Goal: Task Accomplishment & Management: Complete application form

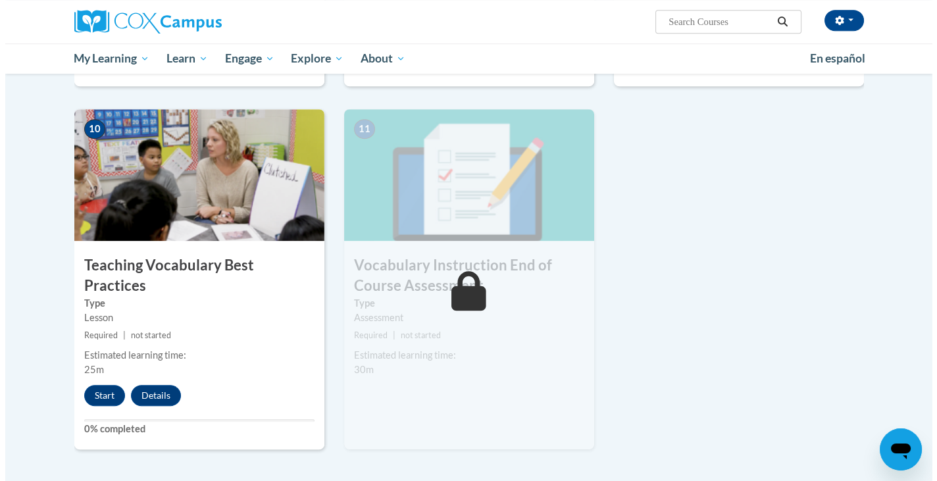
scroll to position [1325, 0]
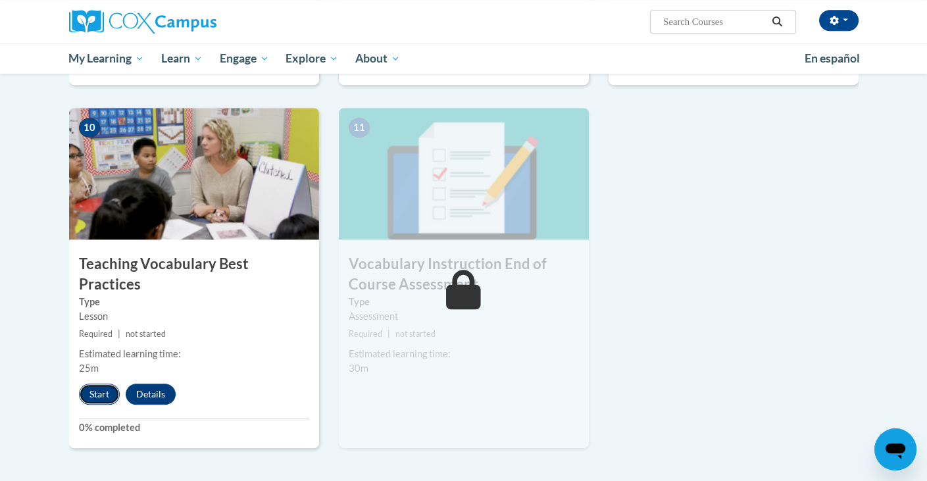
click at [90, 384] on button "Start" at bounding box center [99, 394] width 41 height 21
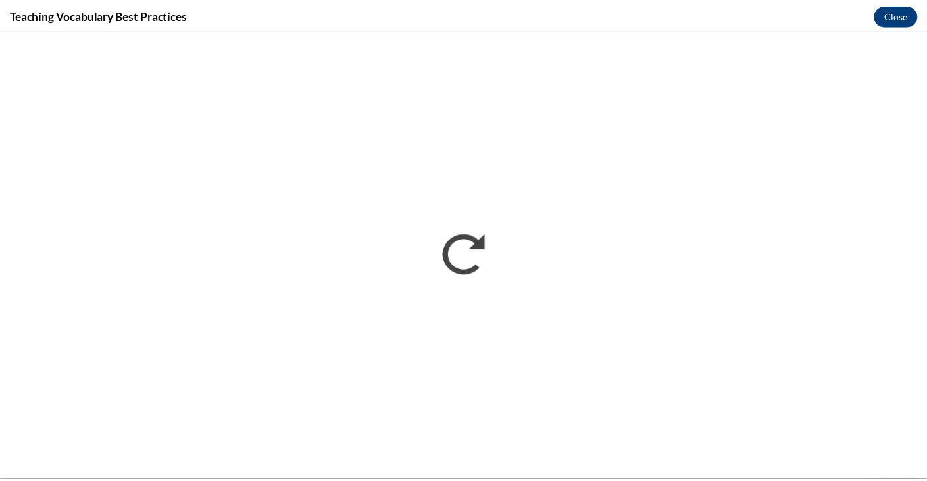
scroll to position [0, 0]
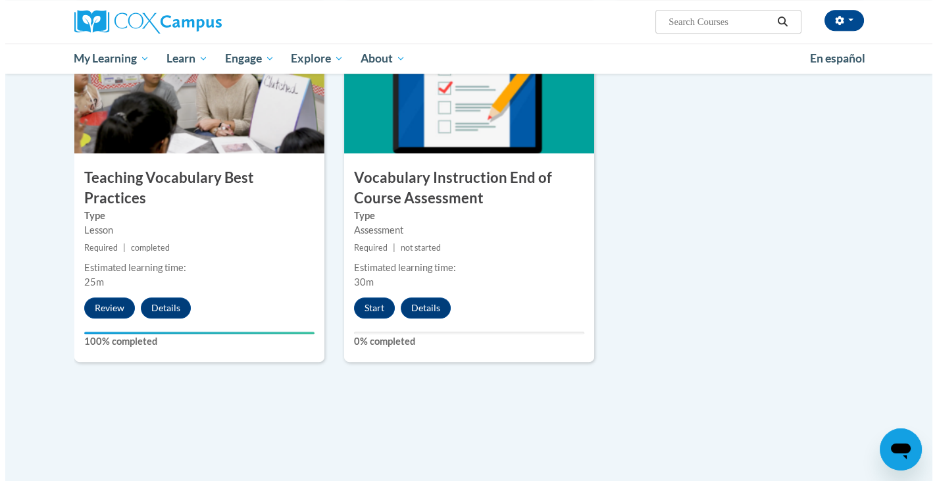
scroll to position [1397, 0]
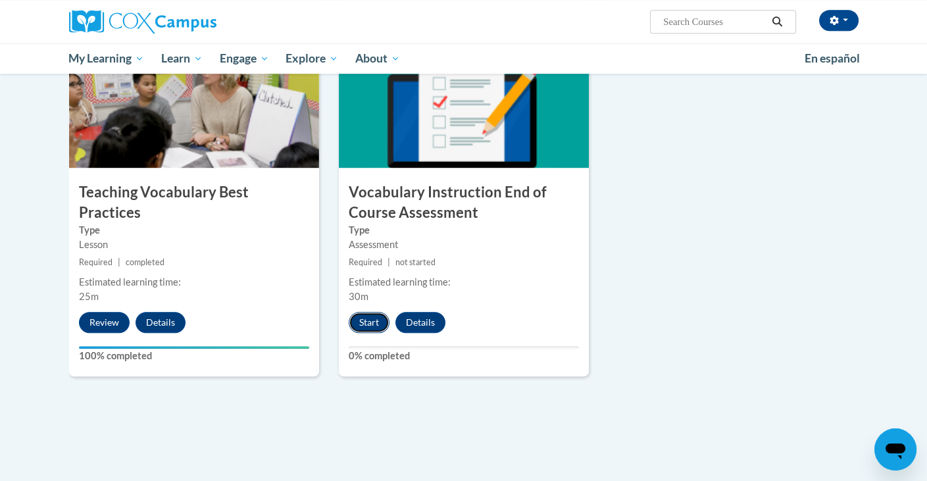
click at [373, 313] on button "Start" at bounding box center [369, 322] width 41 height 21
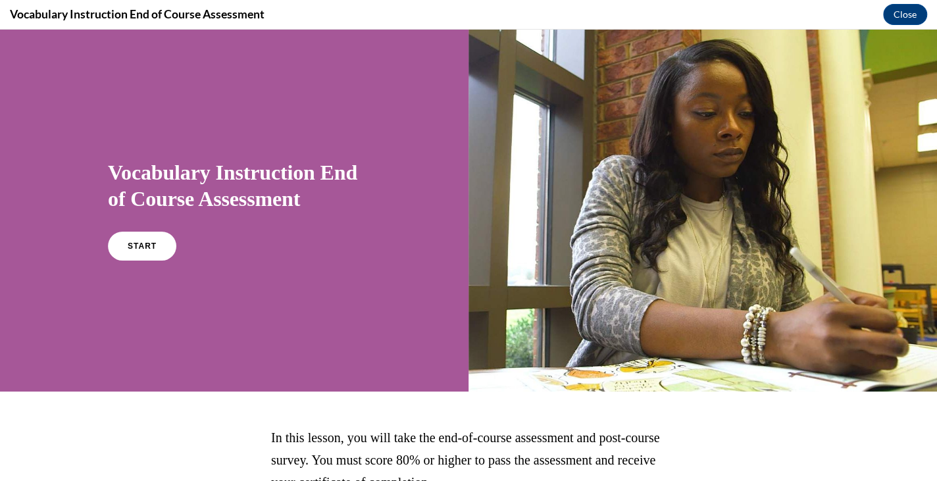
scroll to position [119, 0]
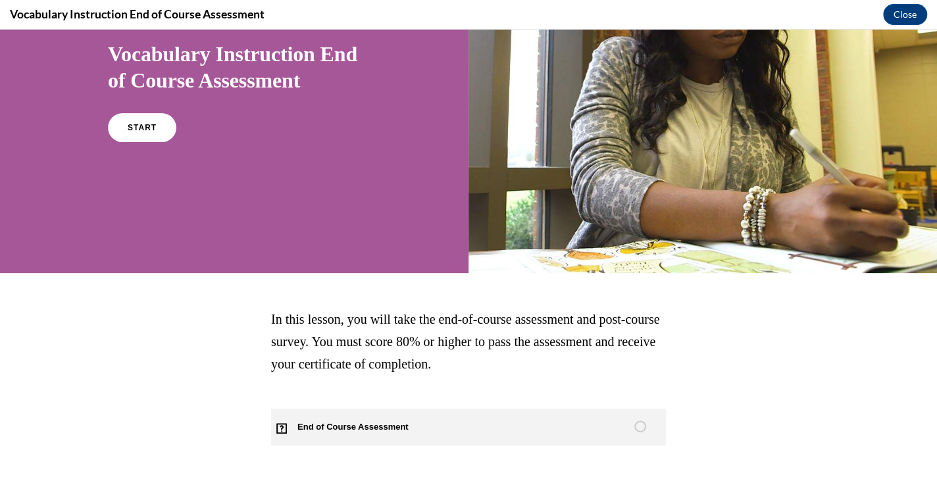
click at [401, 426] on span "End of Course Assessment" at bounding box center [360, 427] width 179 height 37
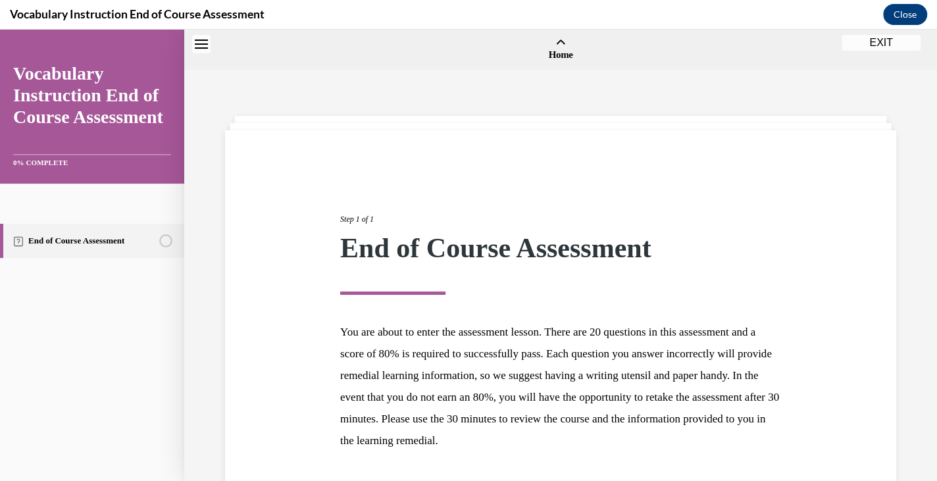
scroll to position [41, 0]
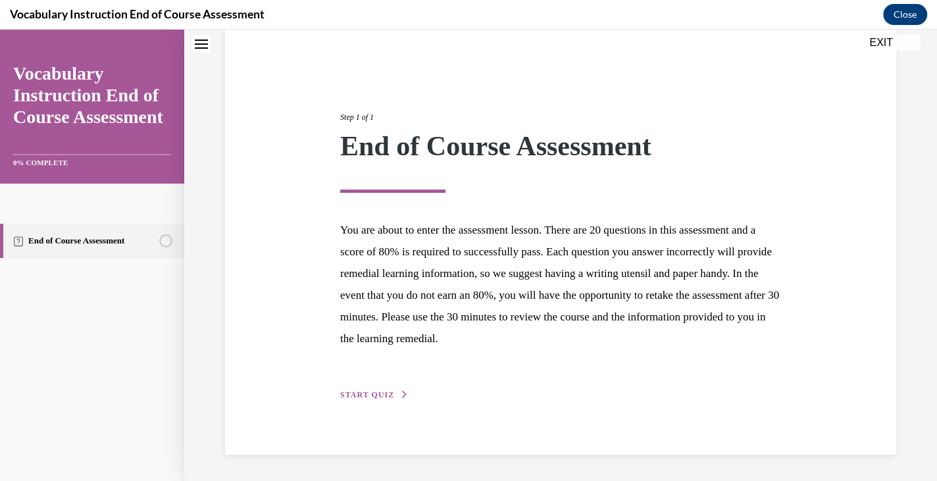
click at [380, 392] on span "START QUIZ" at bounding box center [367, 394] width 54 height 9
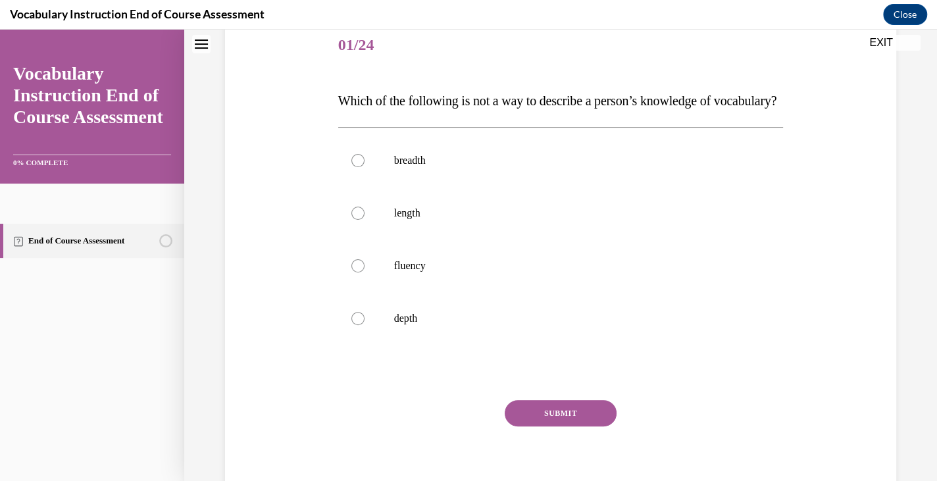
scroll to position [164, 0]
click at [456, 186] on label "breadth" at bounding box center [561, 160] width 446 height 53
click at [365, 166] on input "breadth" at bounding box center [357, 159] width 13 height 13
radio input "true"
click at [552, 426] on button "SUBMIT" at bounding box center [561, 412] width 112 height 26
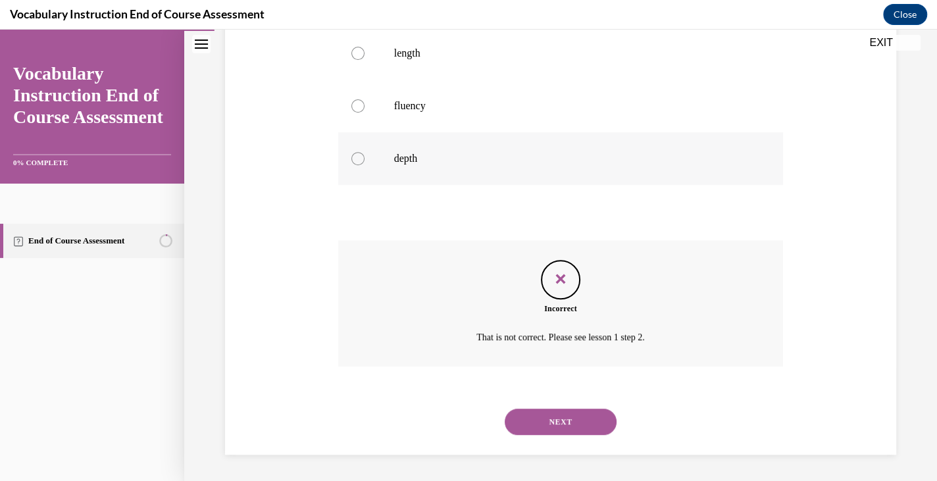
scroll to position [349, 0]
click at [549, 417] on button "NEXT" at bounding box center [561, 422] width 112 height 26
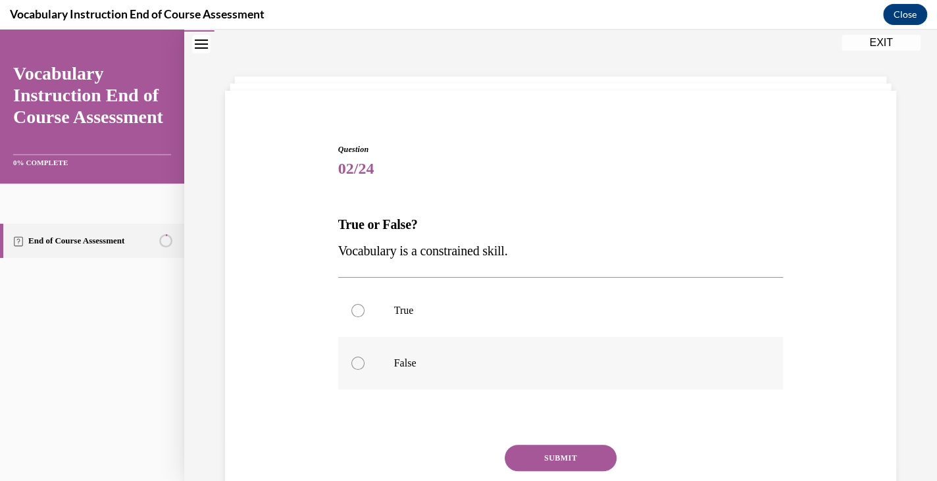
click at [541, 351] on label "False" at bounding box center [561, 363] width 446 height 53
click at [365, 357] on input "False" at bounding box center [357, 363] width 13 height 13
radio input "true"
click at [536, 446] on button "SUBMIT" at bounding box center [561, 458] width 112 height 26
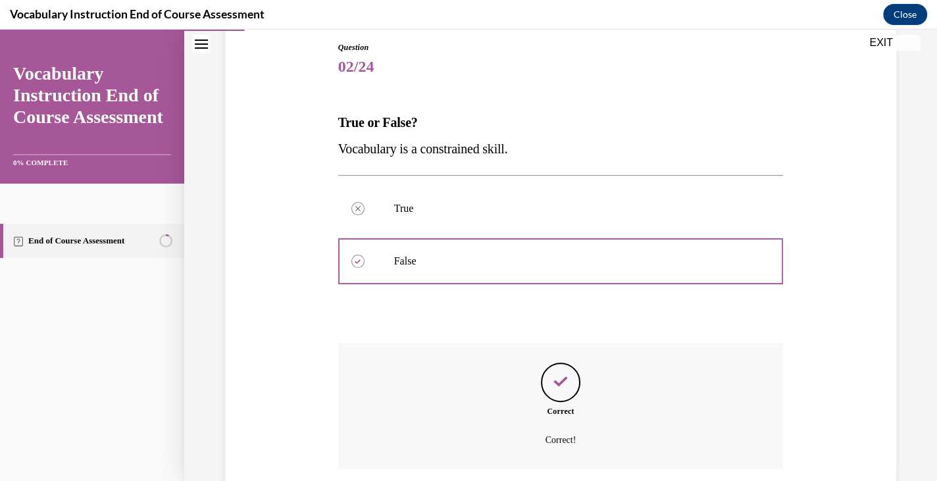
scroll to position [243, 0]
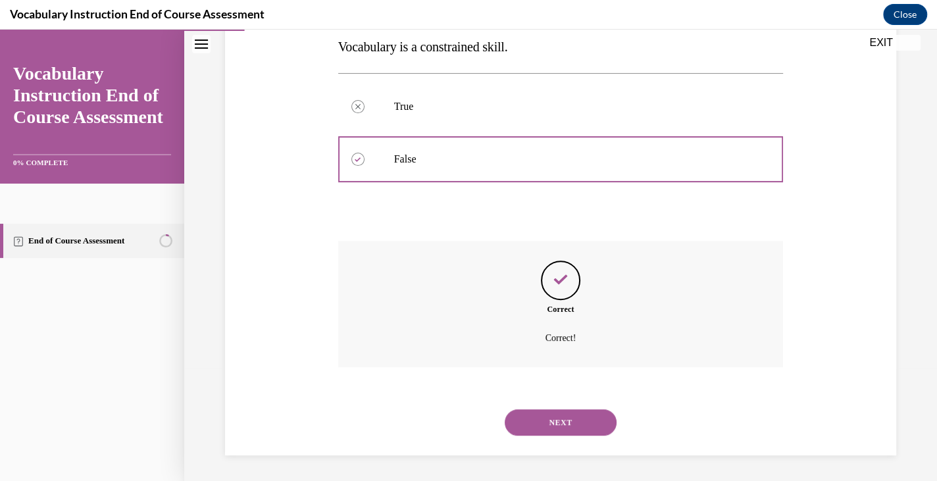
click at [548, 410] on button "NEXT" at bounding box center [561, 422] width 112 height 26
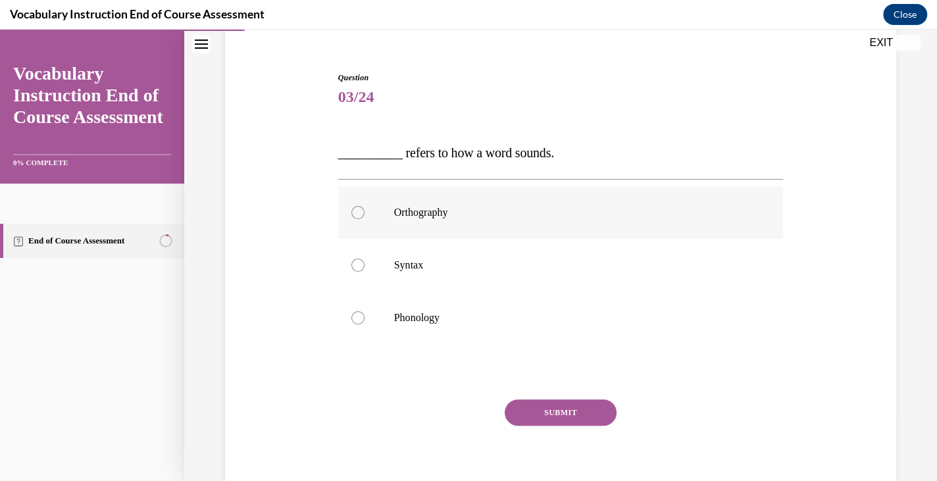
scroll to position [124, 0]
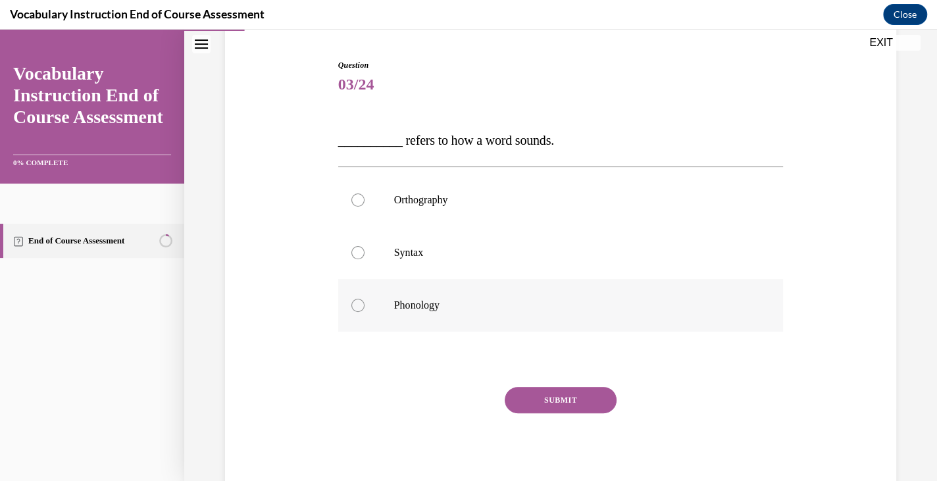
click at [469, 299] on p "Phonology" at bounding box center [572, 305] width 357 height 13
click at [365, 299] on input "Phonology" at bounding box center [357, 305] width 13 height 13
radio input "true"
click at [523, 388] on button "SUBMIT" at bounding box center [561, 400] width 112 height 26
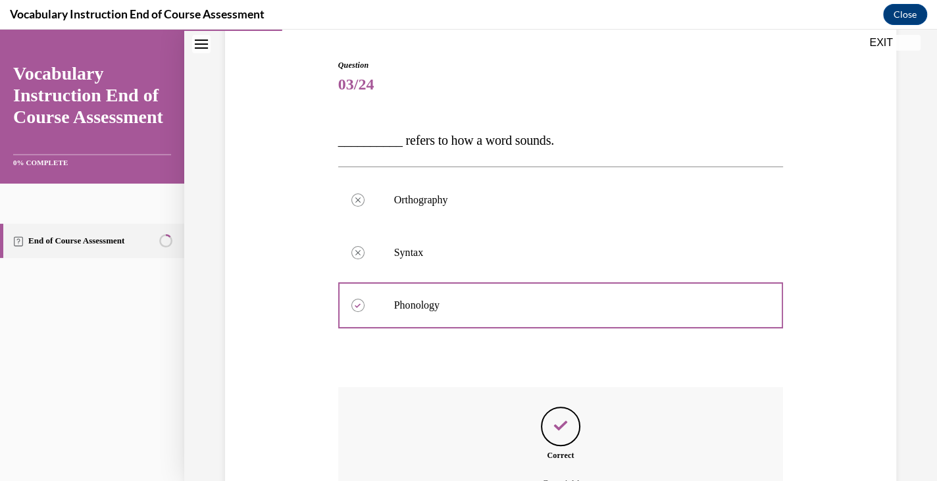
scroll to position [270, 0]
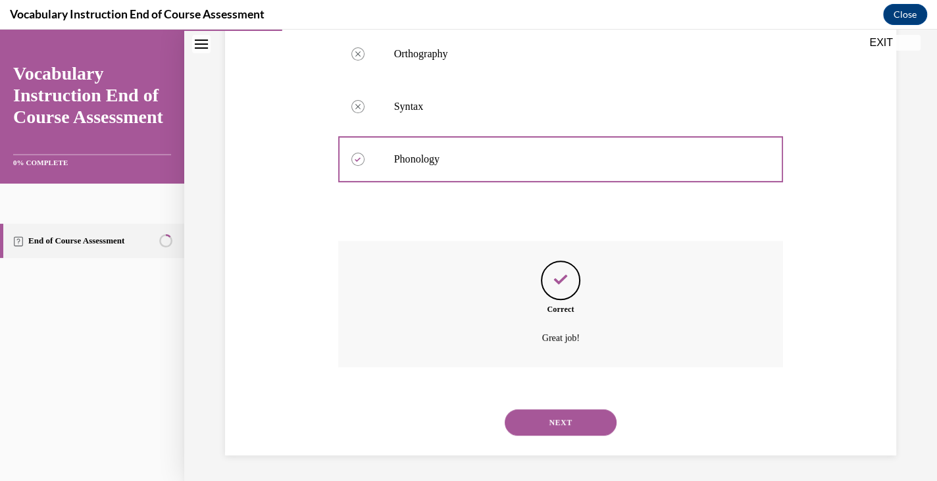
click at [528, 417] on button "NEXT" at bounding box center [561, 422] width 112 height 26
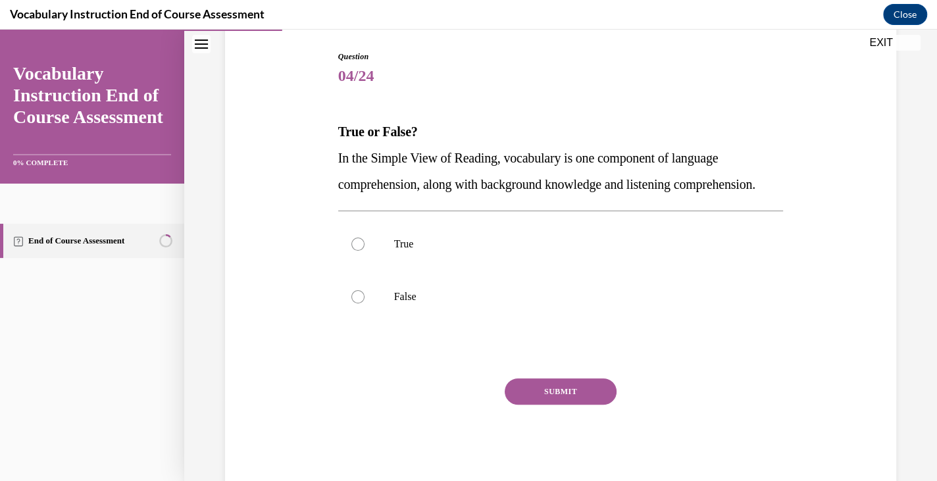
scroll to position [135, 0]
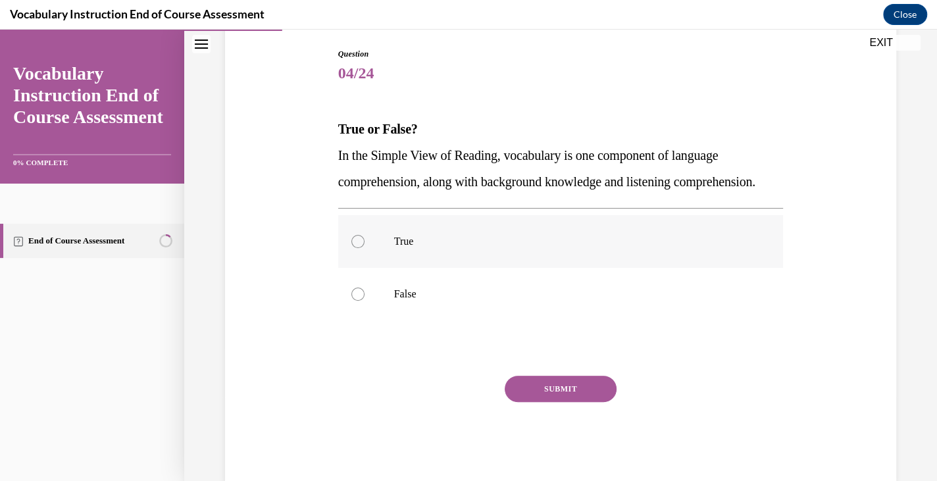
click at [517, 268] on label "True" at bounding box center [561, 241] width 446 height 53
click at [365, 248] on input "True" at bounding box center [357, 241] width 13 height 13
radio input "true"
click at [528, 402] on button "SUBMIT" at bounding box center [561, 389] width 112 height 26
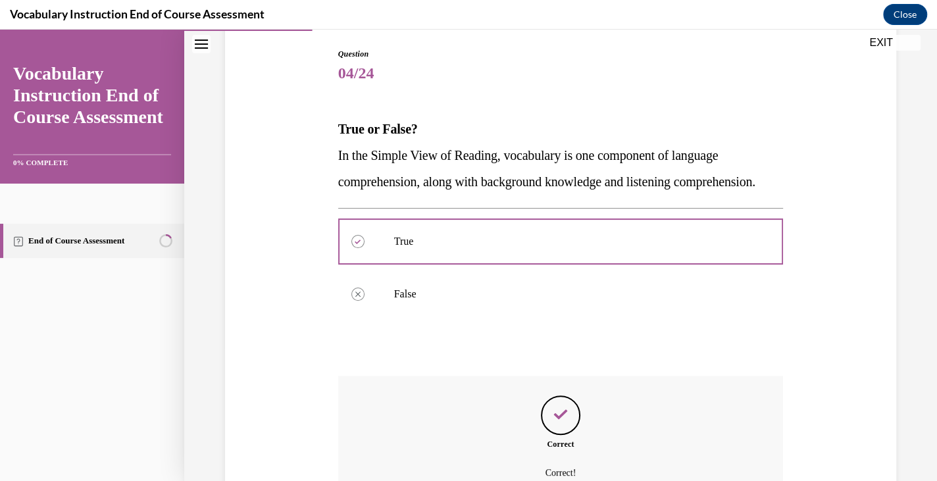
scroll to position [296, 0]
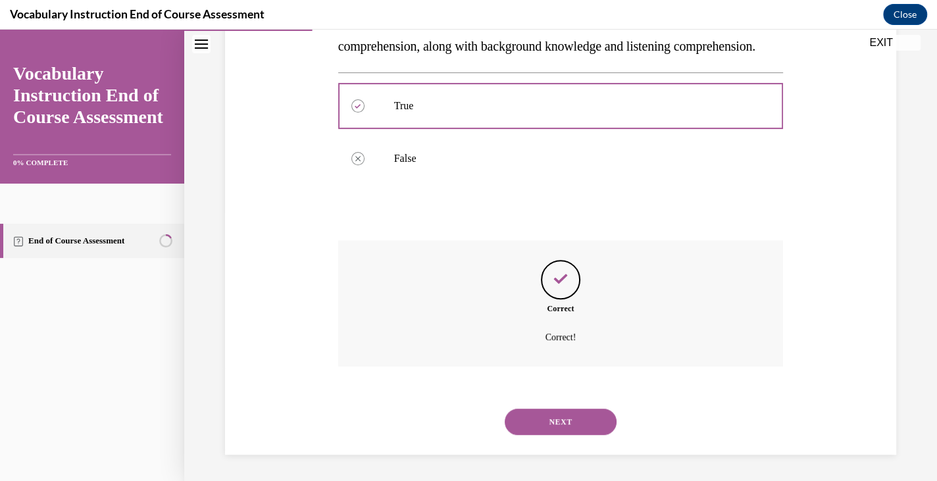
click at [540, 415] on button "NEXT" at bounding box center [561, 422] width 112 height 26
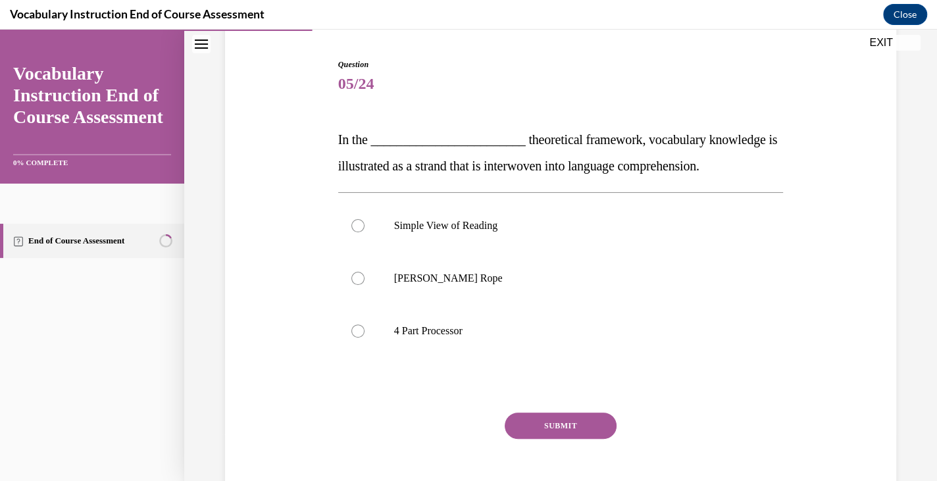
scroll to position [126, 0]
click at [567, 274] on p "[PERSON_NAME] Rope" at bounding box center [572, 276] width 357 height 13
click at [365, 274] on input "[PERSON_NAME] Rope" at bounding box center [357, 276] width 13 height 13
radio input "true"
click at [539, 426] on button "SUBMIT" at bounding box center [561, 424] width 112 height 26
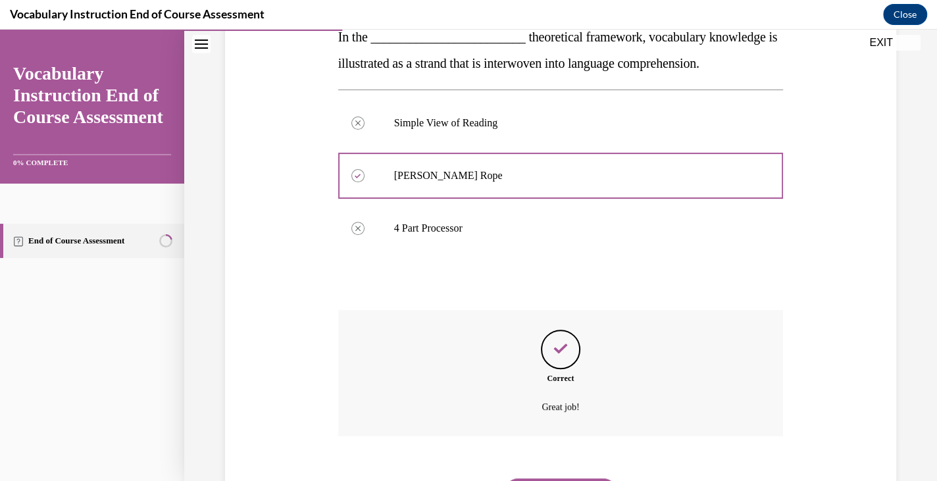
scroll to position [296, 0]
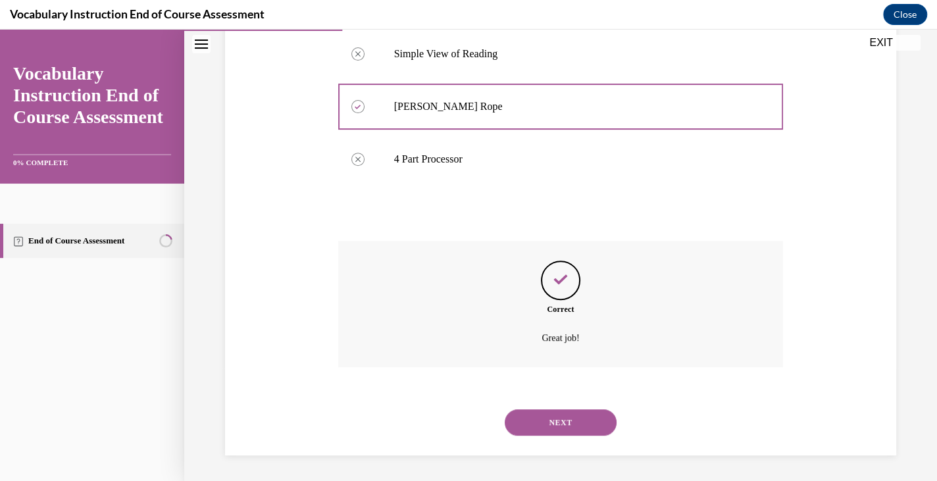
click at [558, 419] on button "NEXT" at bounding box center [561, 422] width 112 height 26
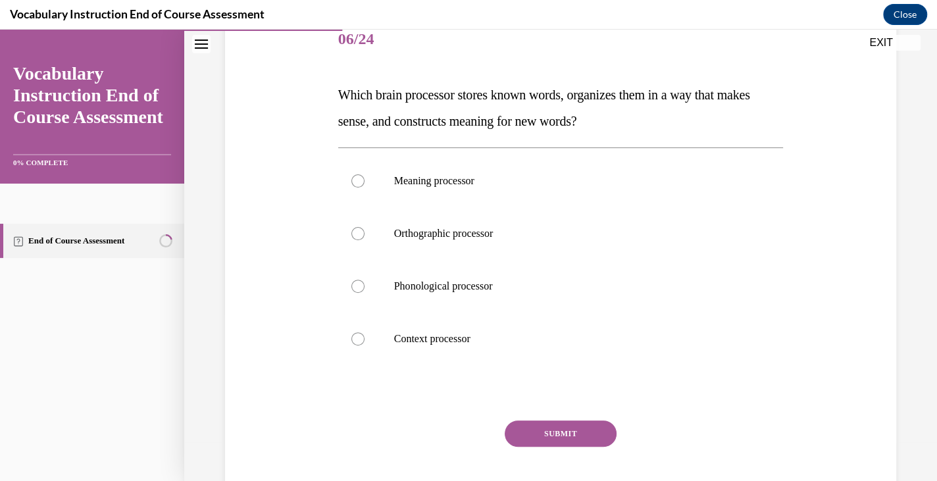
scroll to position [171, 0]
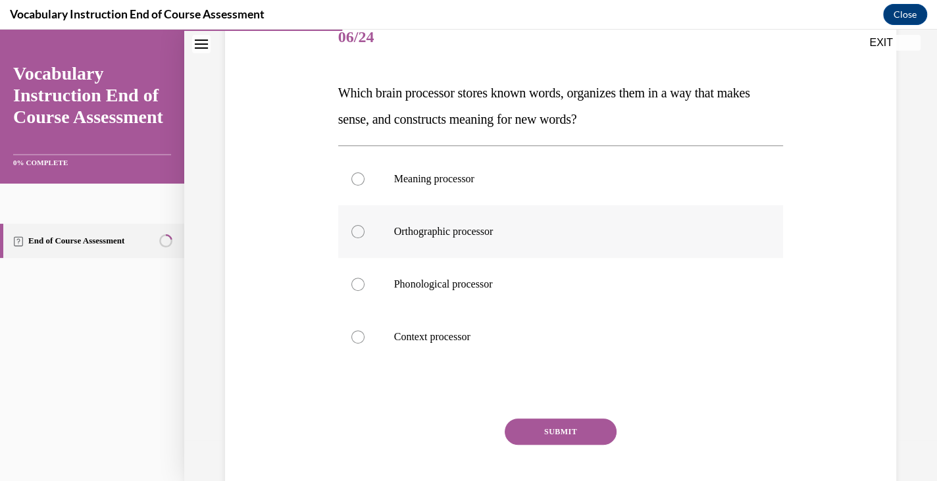
click at [563, 234] on p "Orthographic processor" at bounding box center [572, 231] width 357 height 13
click at [365, 234] on input "Orthographic processor" at bounding box center [357, 231] width 13 height 13
radio input "true"
click at [552, 427] on button "SUBMIT" at bounding box center [561, 432] width 112 height 26
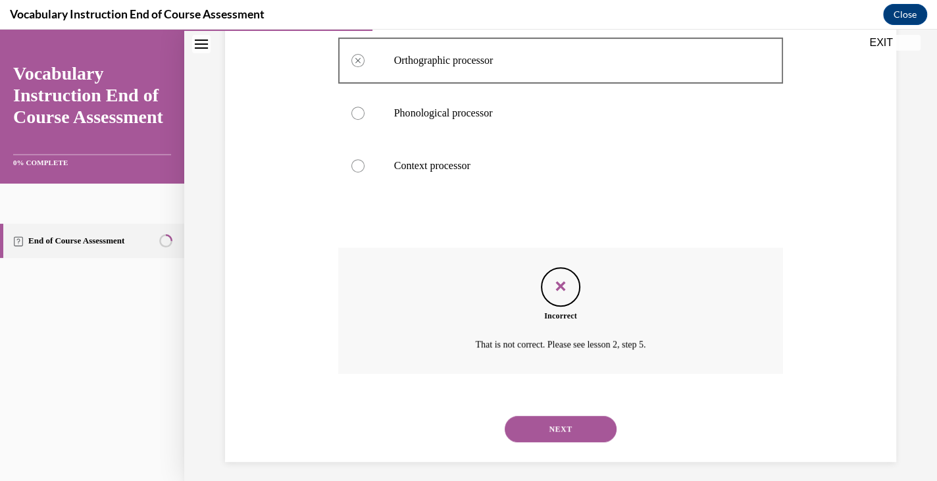
scroll to position [349, 0]
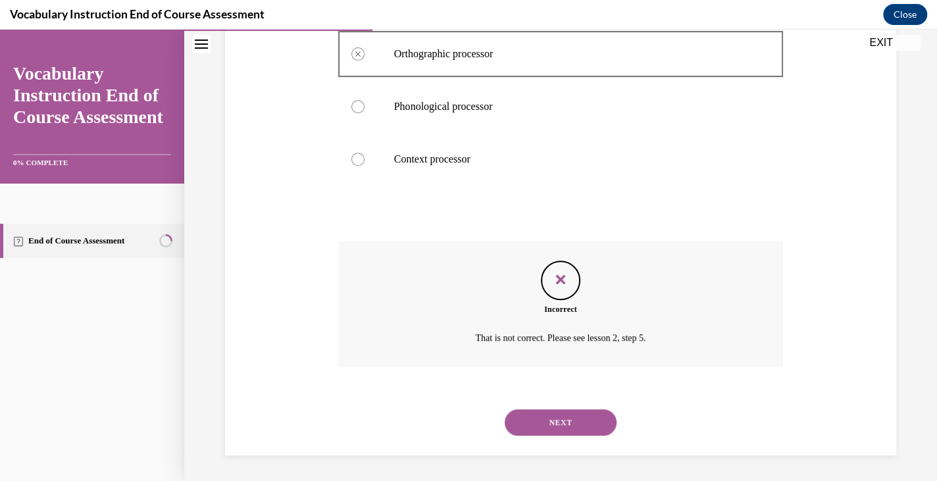
click at [553, 411] on button "NEXT" at bounding box center [561, 422] width 112 height 26
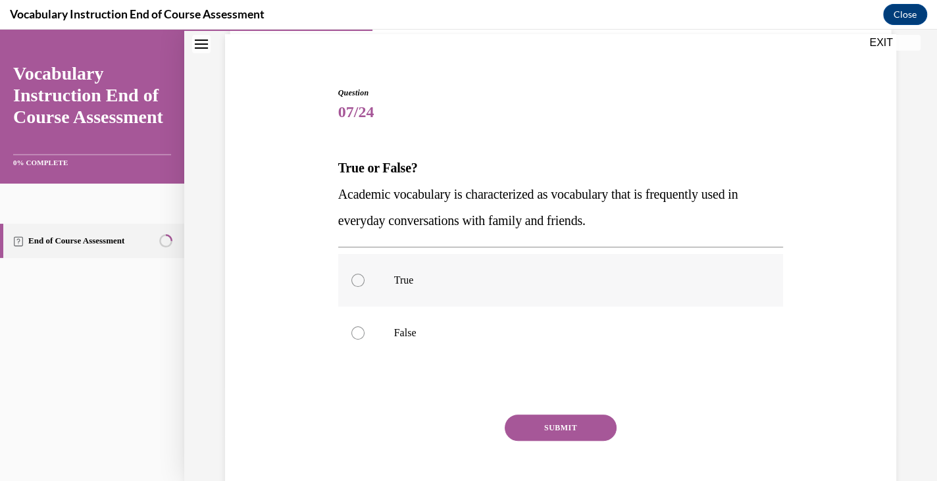
scroll to position [103, 0]
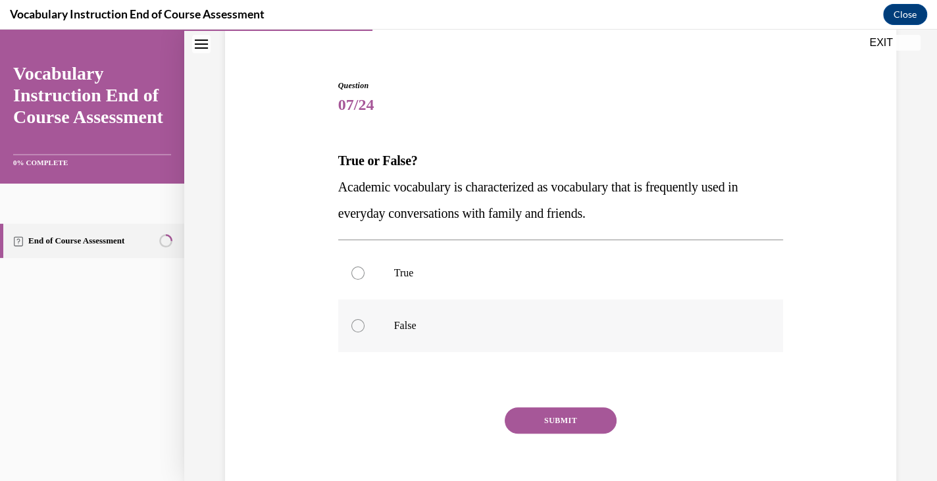
click at [556, 321] on p "False" at bounding box center [572, 325] width 357 height 13
click at [365, 321] on input "False" at bounding box center [357, 325] width 13 height 13
radio input "true"
click at [550, 421] on button "SUBMIT" at bounding box center [561, 420] width 112 height 26
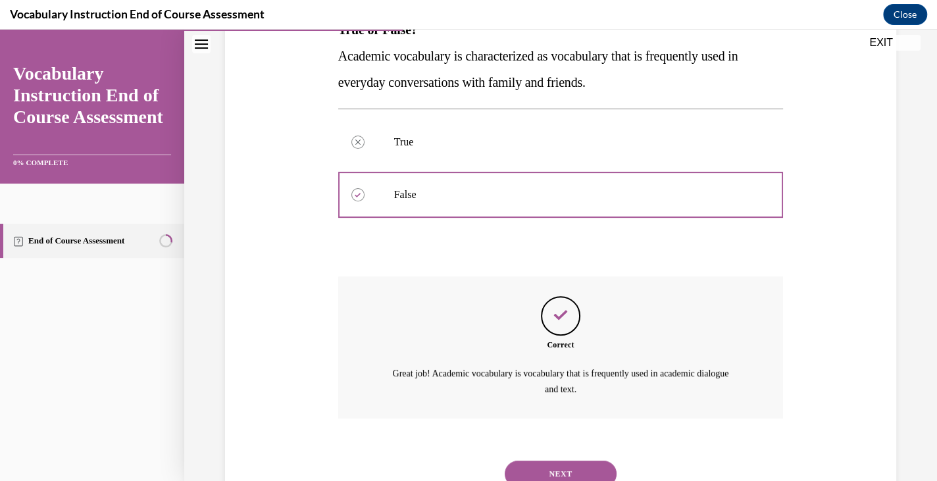
scroll to position [286, 0]
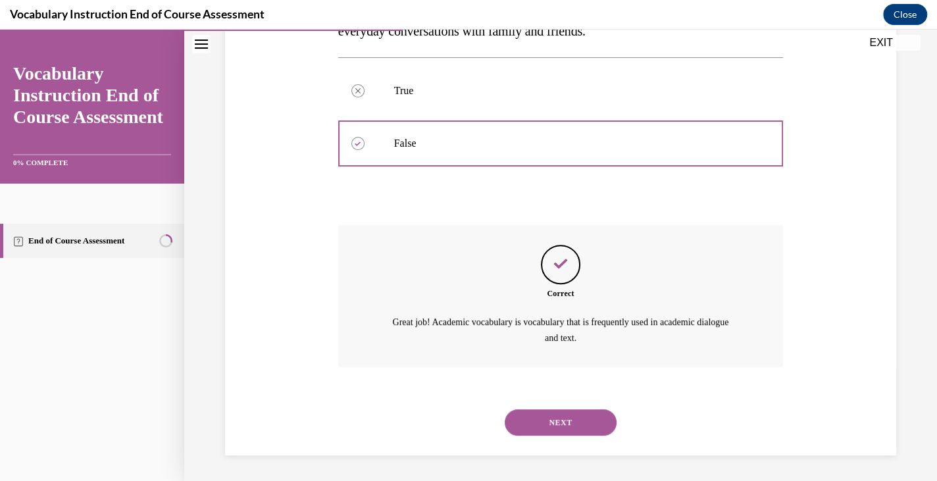
click at [551, 430] on button "NEXT" at bounding box center [561, 422] width 112 height 26
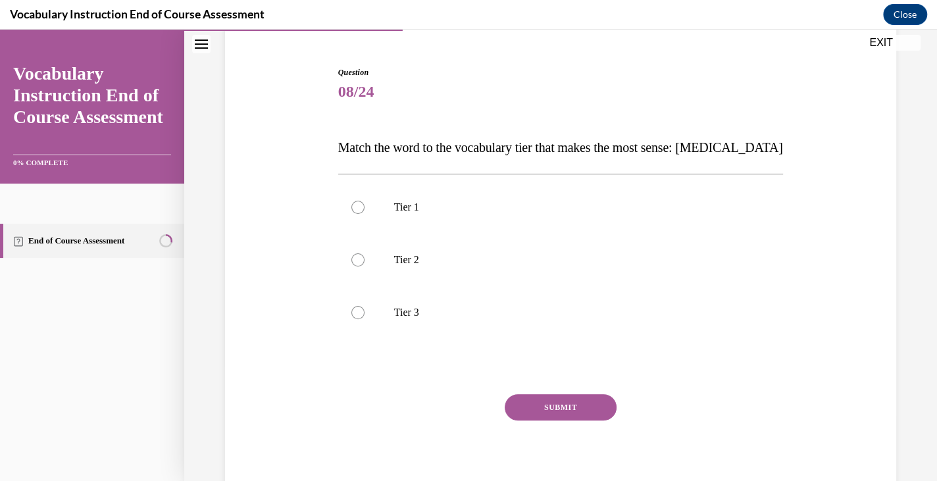
scroll to position [120, 0]
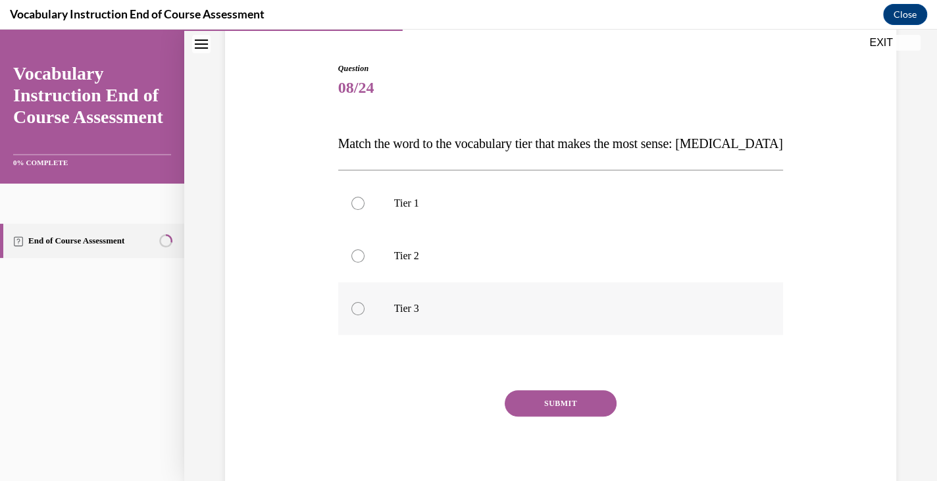
click at [558, 294] on label "Tier 3" at bounding box center [561, 308] width 446 height 53
click at [365, 302] on input "Tier 3" at bounding box center [357, 308] width 13 height 13
radio input "true"
click at [540, 405] on button "SUBMIT" at bounding box center [561, 403] width 112 height 26
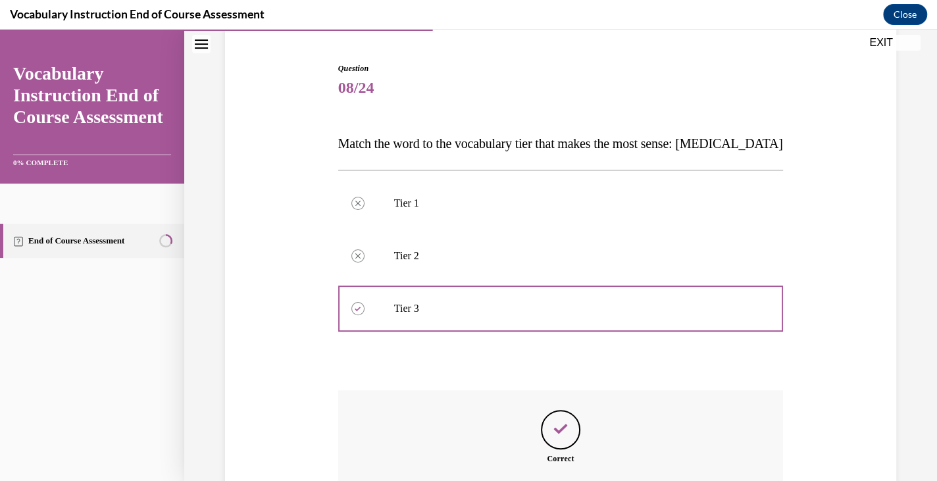
scroll to position [270, 0]
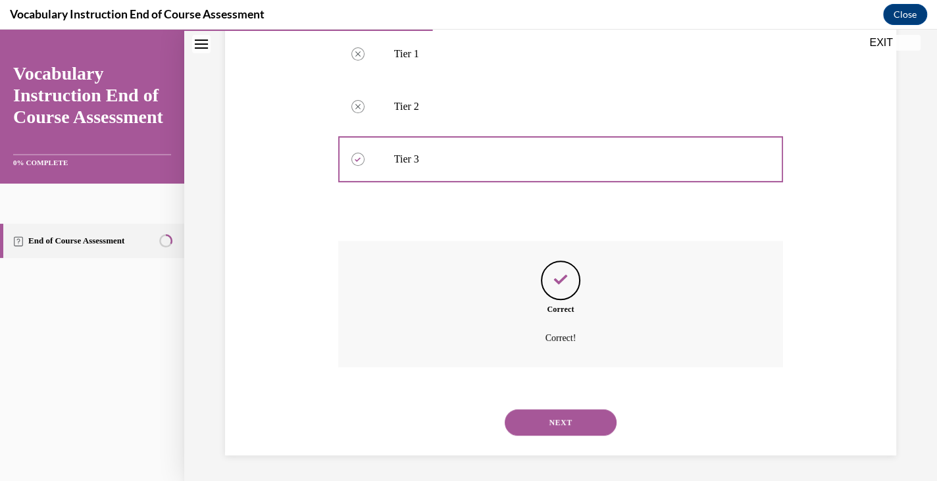
click at [538, 419] on button "NEXT" at bounding box center [561, 422] width 112 height 26
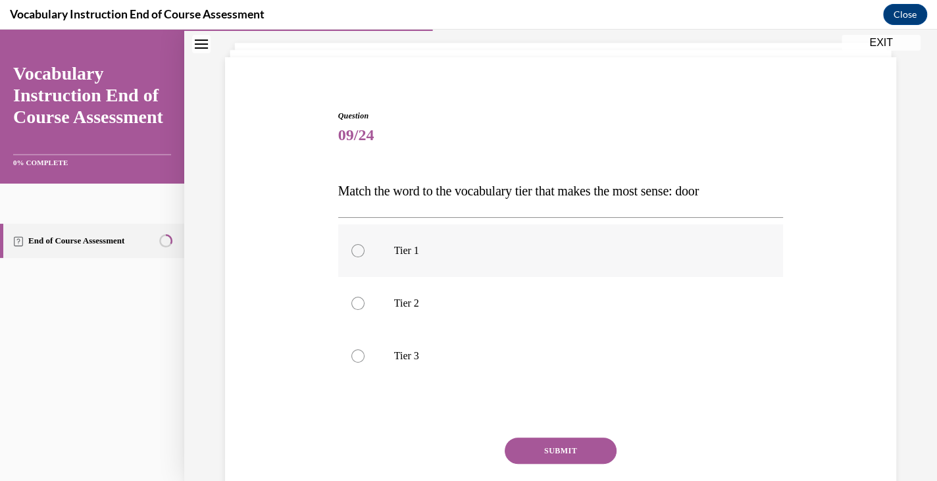
scroll to position [74, 0]
click at [554, 253] on p "Tier 1" at bounding box center [572, 249] width 357 height 13
click at [365, 253] on input "Tier 1" at bounding box center [357, 249] width 13 height 13
radio input "true"
click at [551, 449] on button "SUBMIT" at bounding box center [561, 450] width 112 height 26
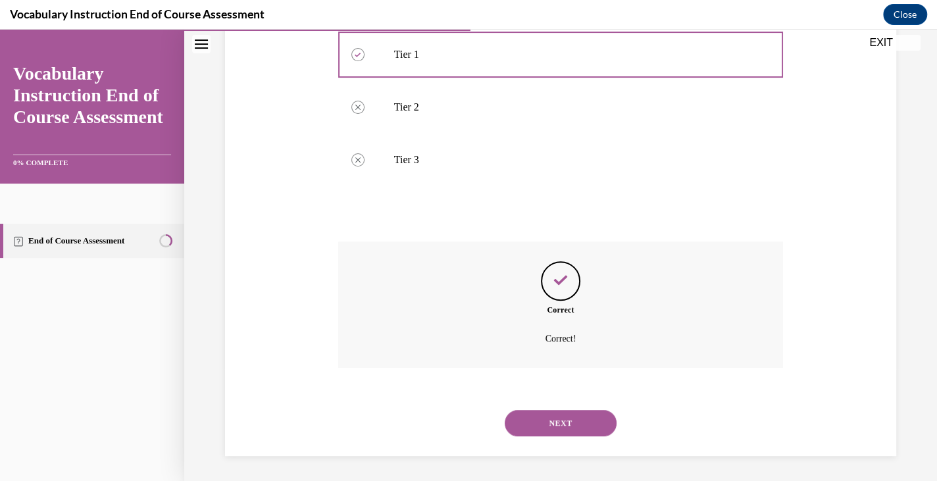
click at [556, 413] on button "NEXT" at bounding box center [561, 423] width 112 height 26
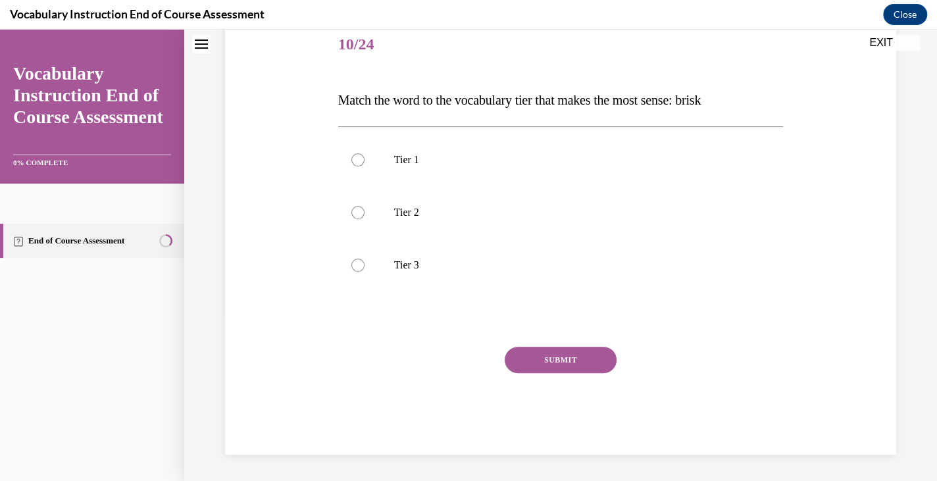
scroll to position [39, 0]
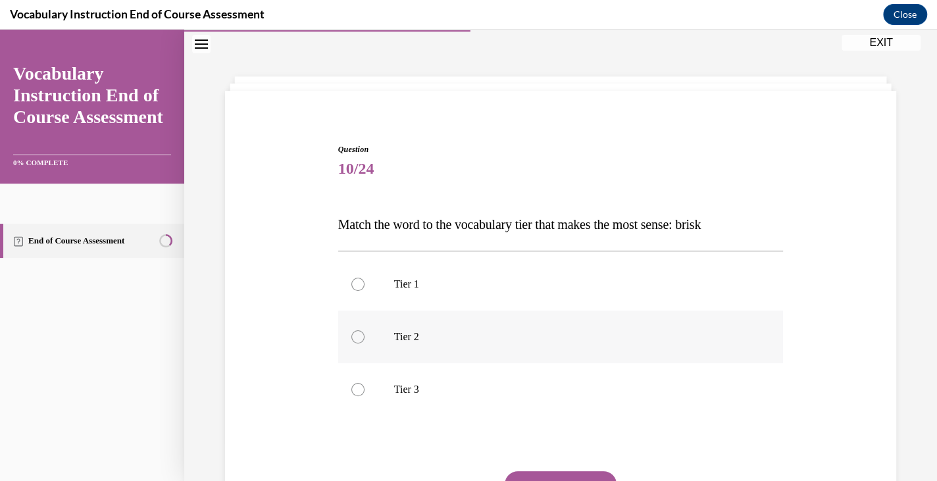
click at [566, 328] on label "Tier 2" at bounding box center [561, 337] width 446 height 53
click at [365, 330] on input "Tier 2" at bounding box center [357, 336] width 13 height 13
radio input "true"
click at [550, 478] on button "SUBMIT" at bounding box center [561, 484] width 112 height 26
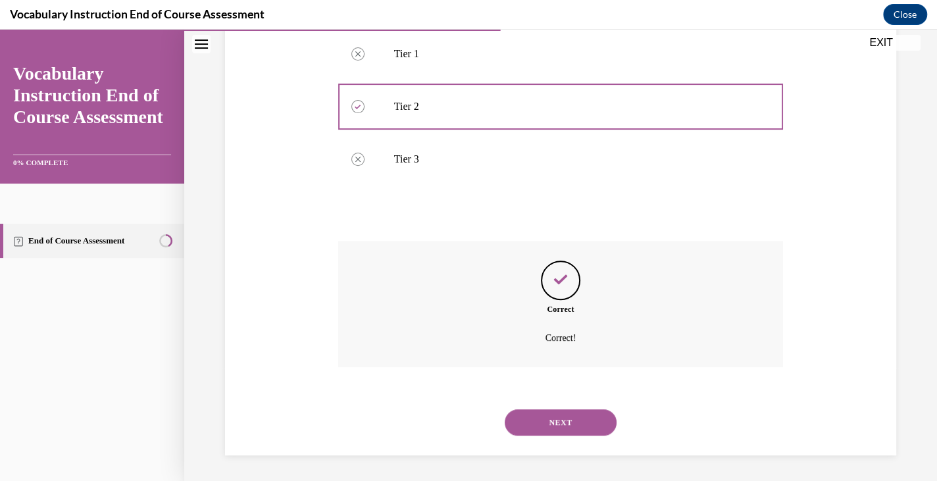
click at [558, 417] on button "NEXT" at bounding box center [561, 422] width 112 height 26
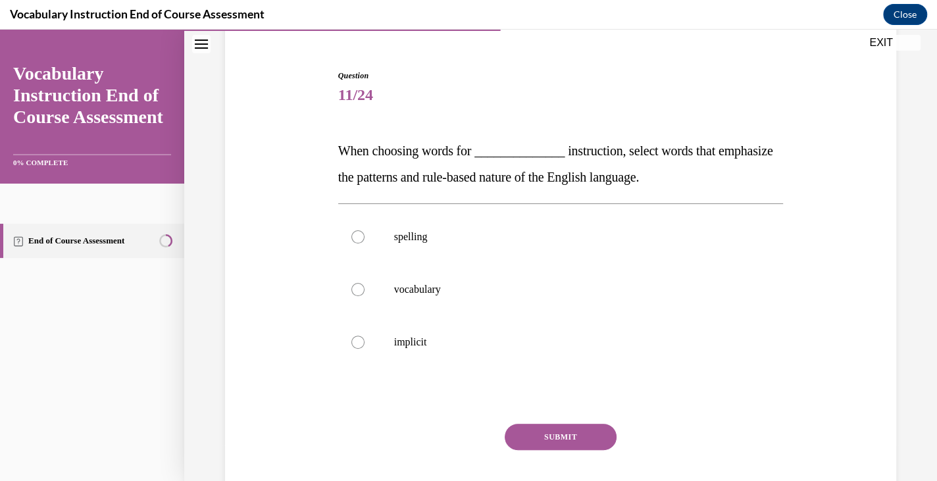
scroll to position [136, 0]
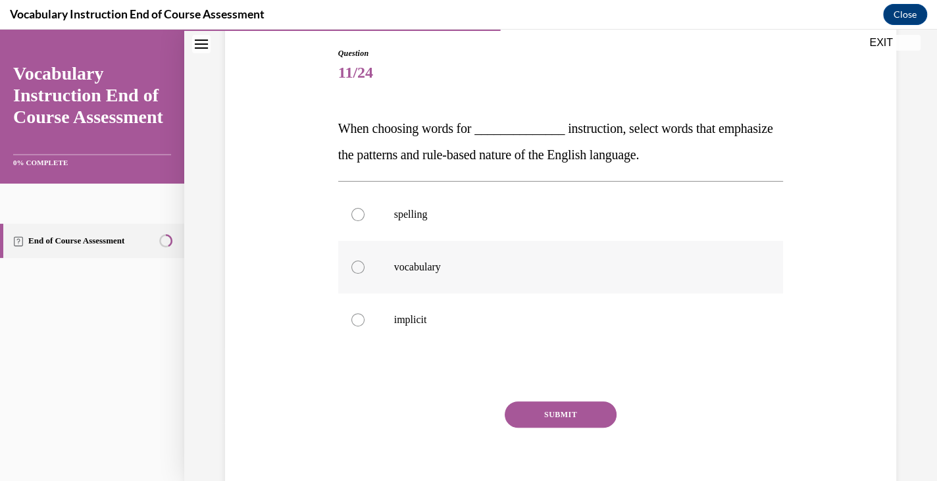
click at [490, 264] on p "vocabulary" at bounding box center [572, 267] width 357 height 13
click at [365, 264] on input "vocabulary" at bounding box center [357, 267] width 13 height 13
radio input "true"
click at [540, 403] on button "SUBMIT" at bounding box center [561, 414] width 112 height 26
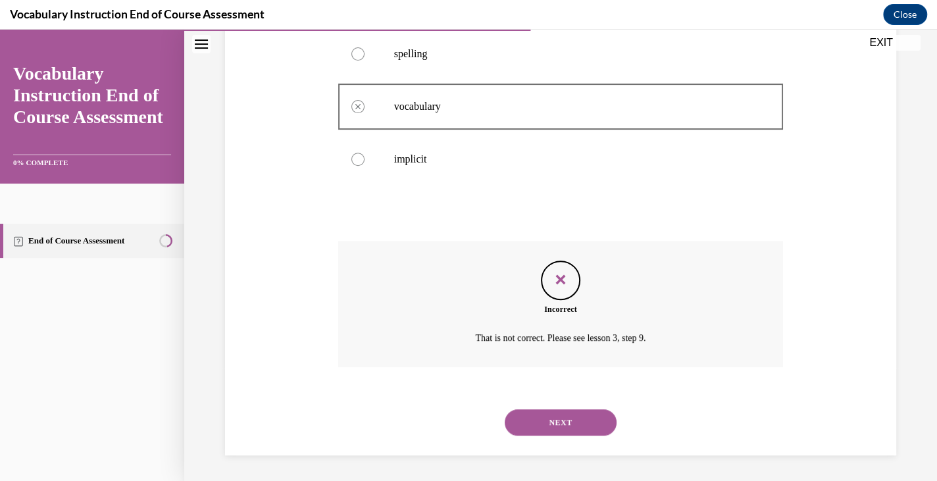
click at [535, 426] on button "NEXT" at bounding box center [561, 422] width 112 height 26
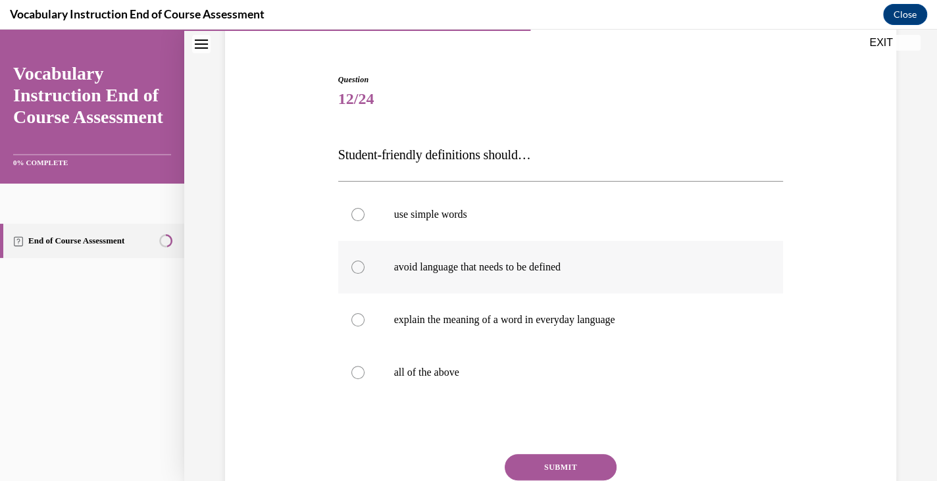
scroll to position [110, 0]
click at [546, 357] on label "all of the above" at bounding box center [561, 371] width 446 height 53
click at [365, 365] on input "all of the above" at bounding box center [357, 371] width 13 height 13
radio input "true"
click at [534, 459] on button "SUBMIT" at bounding box center [561, 466] width 112 height 26
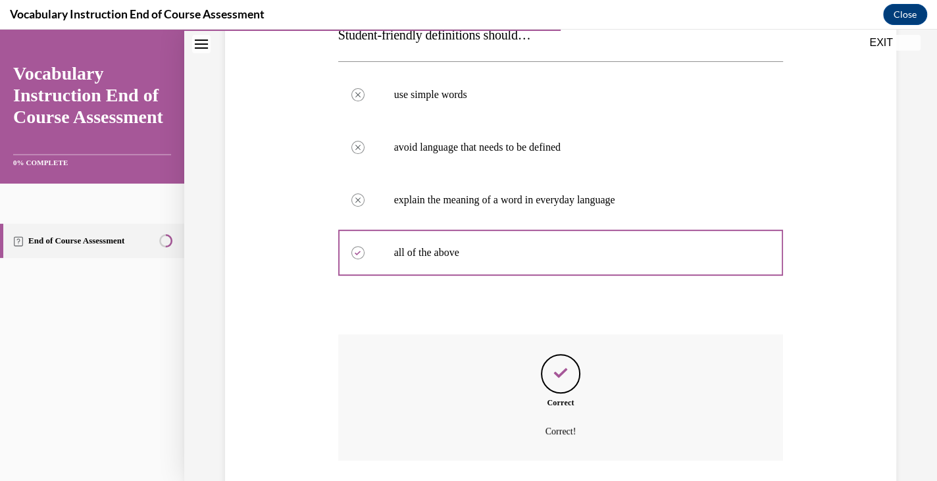
scroll to position [322, 0]
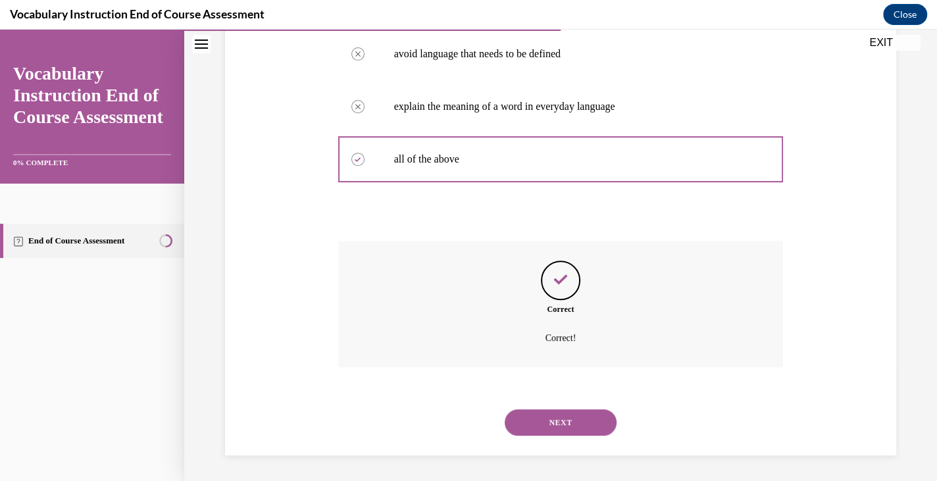
click at [542, 425] on button "NEXT" at bounding box center [561, 422] width 112 height 26
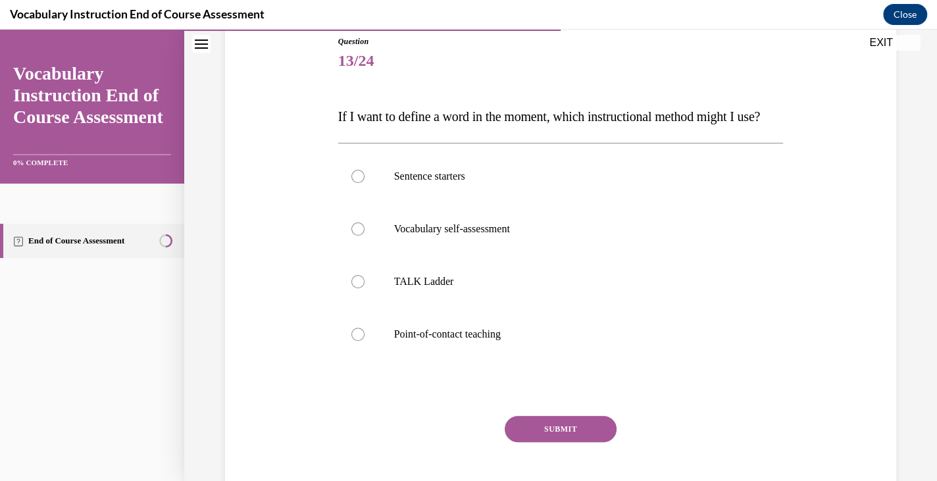
scroll to position [152, 0]
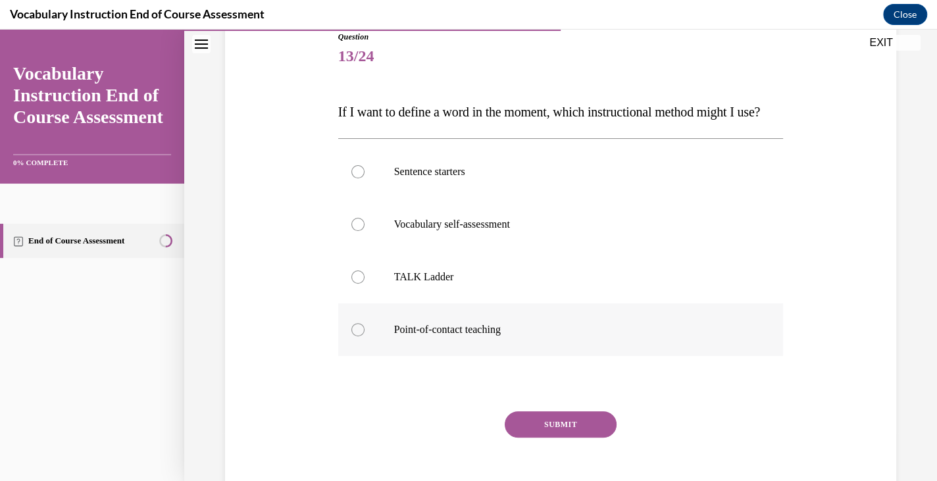
click at [544, 344] on label "Point-of-contact teaching" at bounding box center [561, 329] width 446 height 53
click at [365, 336] on input "Point-of-contact teaching" at bounding box center [357, 329] width 13 height 13
radio input "true"
click at [541, 438] on button "SUBMIT" at bounding box center [561, 424] width 112 height 26
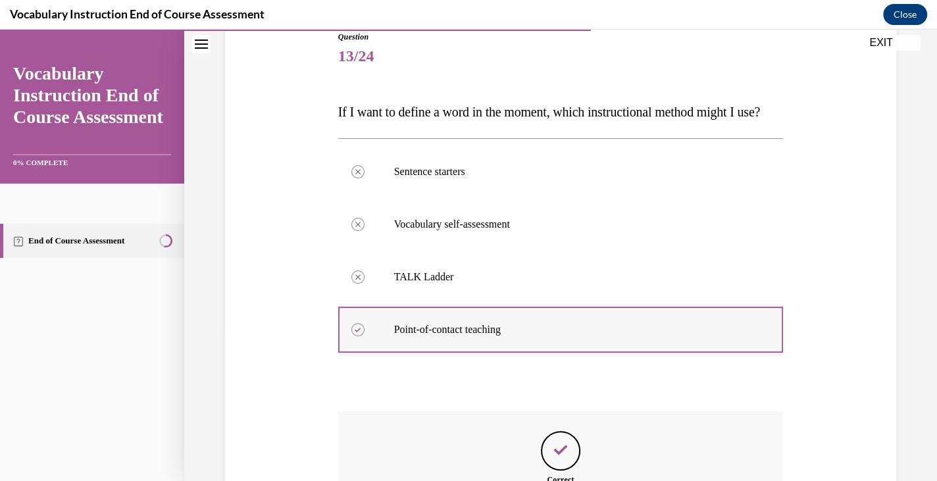
scroll to position [349, 0]
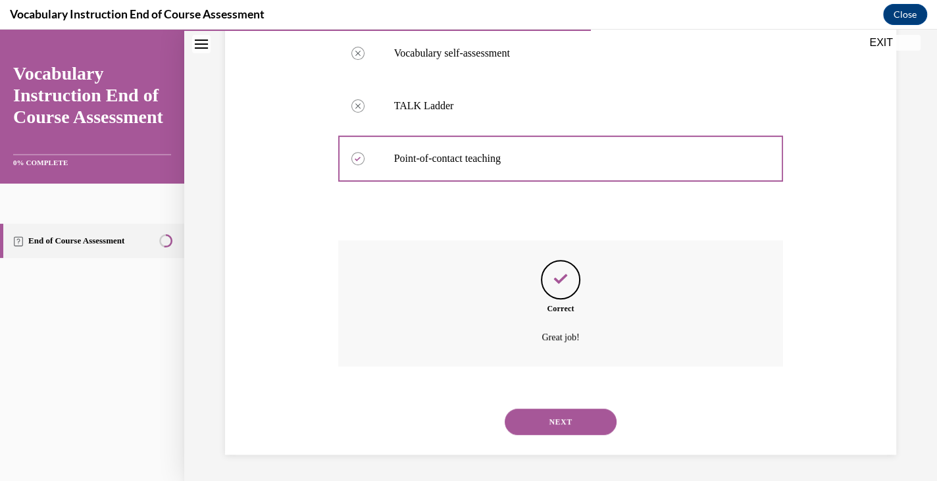
click at [539, 407] on div "NEXT" at bounding box center [561, 422] width 446 height 53
click at [543, 421] on button "NEXT" at bounding box center [561, 422] width 112 height 26
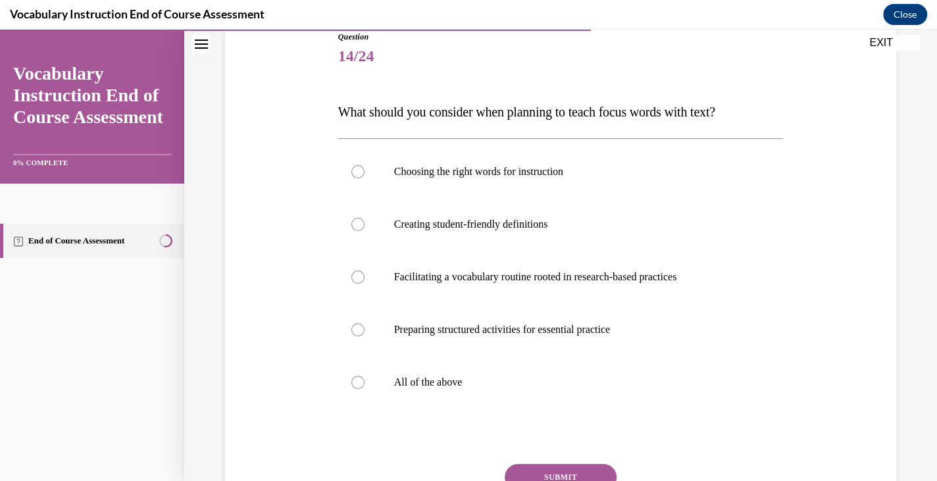
scroll to position [152, 0]
click at [535, 353] on label "Preparing structured activities for essential practice" at bounding box center [561, 329] width 446 height 53
click at [365, 336] on input "Preparing structured activities for essential practice" at bounding box center [357, 329] width 13 height 13
radio input "true"
click at [530, 367] on label "All of the above" at bounding box center [561, 382] width 446 height 53
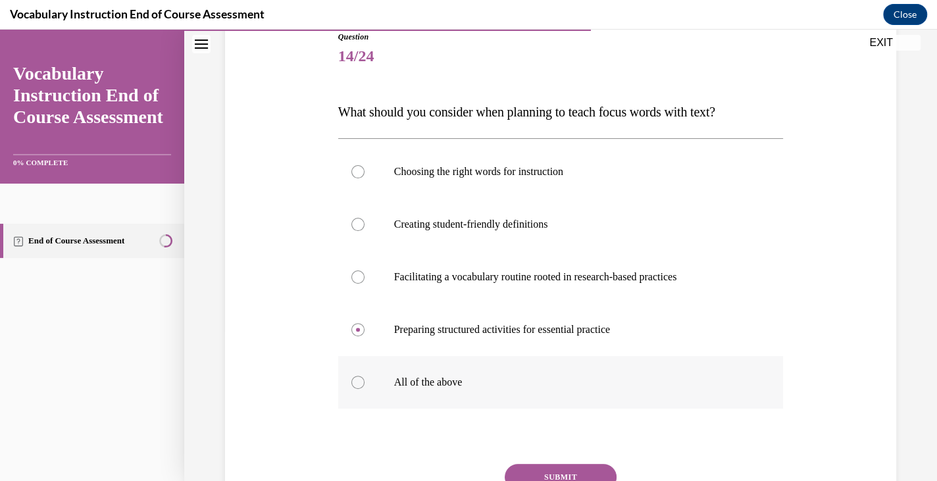
click at [365, 376] on input "All of the above" at bounding box center [357, 382] width 13 height 13
radio input "true"
click at [547, 473] on button "SUBMIT" at bounding box center [561, 477] width 112 height 26
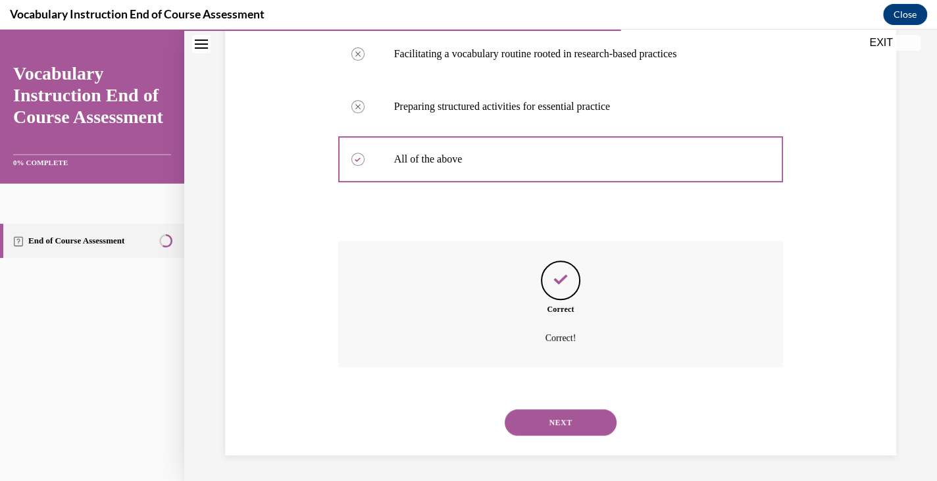
click at [541, 426] on button "NEXT" at bounding box center [561, 422] width 112 height 26
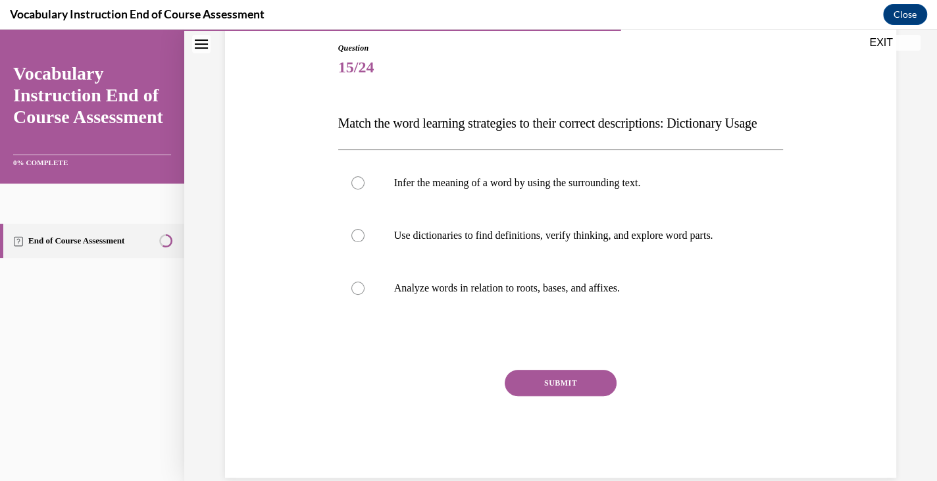
scroll to position [150, 0]
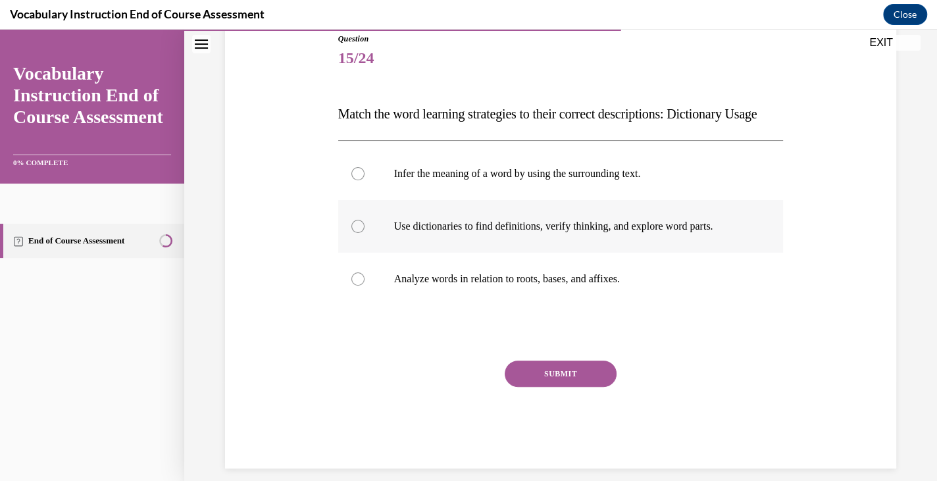
click at [563, 240] on label "Use dictionaries to find definitions, verify thinking, and explore word parts." at bounding box center [561, 226] width 446 height 53
click at [365, 233] on input "Use dictionaries to find definitions, verify thinking, and explore word parts." at bounding box center [357, 226] width 13 height 13
radio input "true"
click at [555, 387] on button "SUBMIT" at bounding box center [561, 374] width 112 height 26
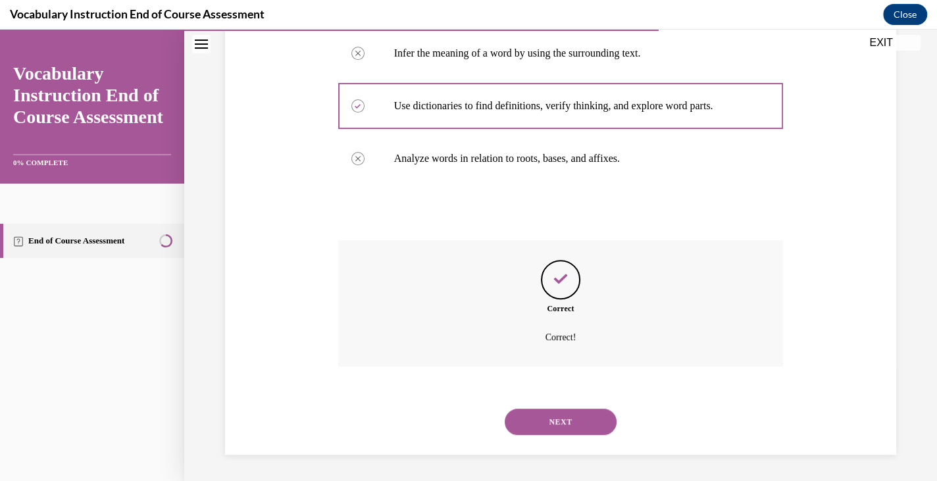
scroll to position [296, 0]
click at [545, 437] on div "NEXT" at bounding box center [561, 422] width 446 height 53
click at [546, 432] on button "NEXT" at bounding box center [561, 422] width 112 height 26
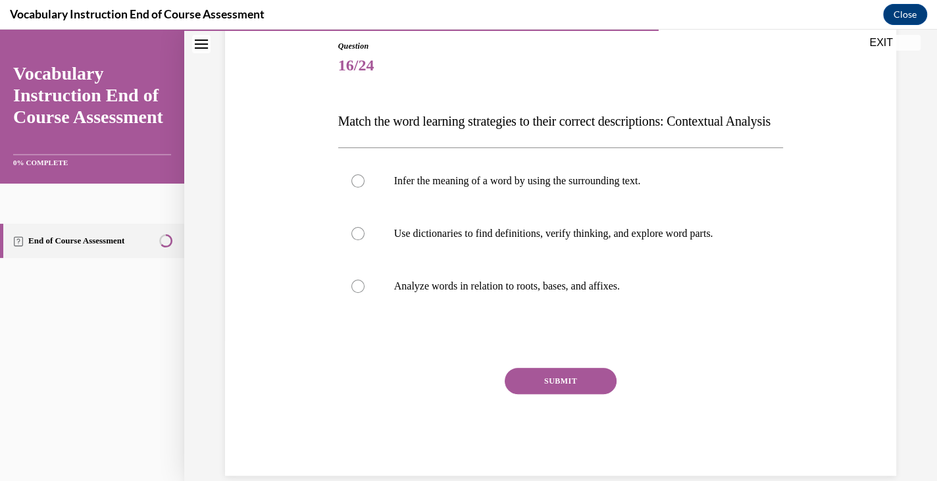
scroll to position [145, 0]
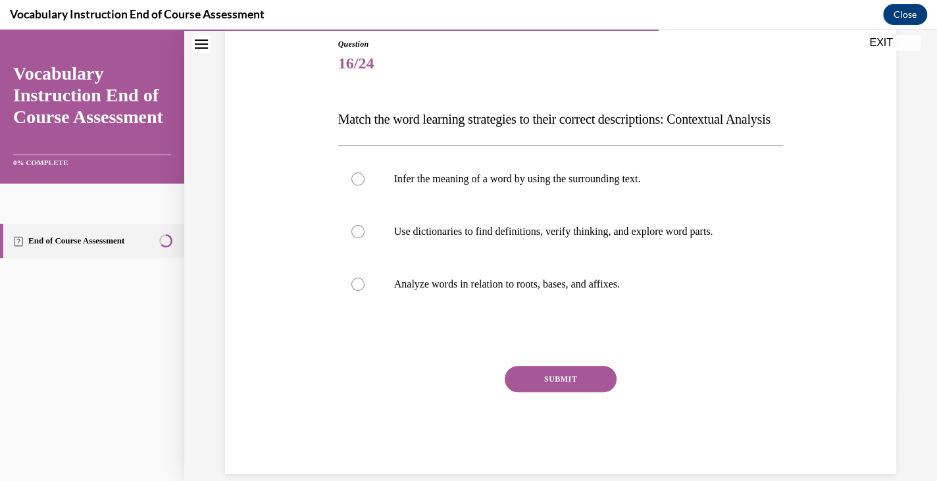
click at [569, 205] on label "Infer the meaning of a word by using the surrounding text." at bounding box center [561, 179] width 446 height 53
click at [365, 186] on input "Infer the meaning of a word by using the surrounding text." at bounding box center [357, 178] width 13 height 13
radio input "true"
click at [558, 392] on button "SUBMIT" at bounding box center [561, 379] width 112 height 26
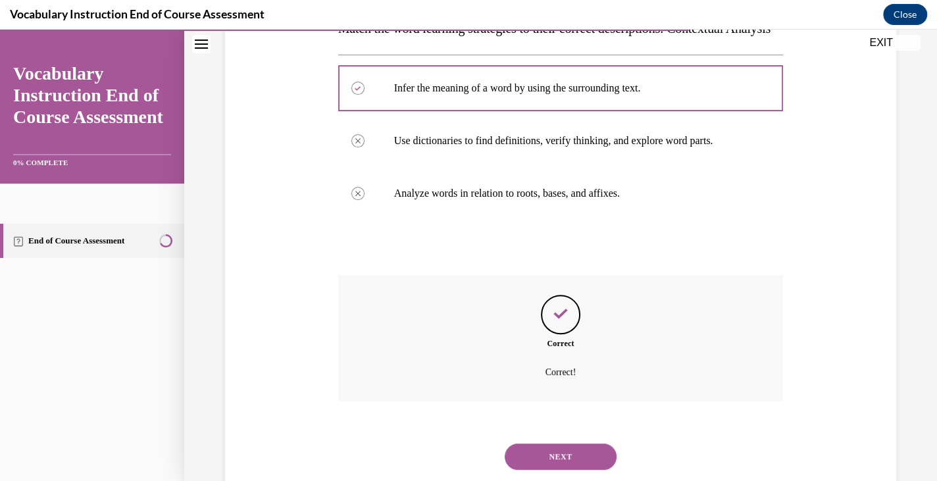
scroll to position [296, 0]
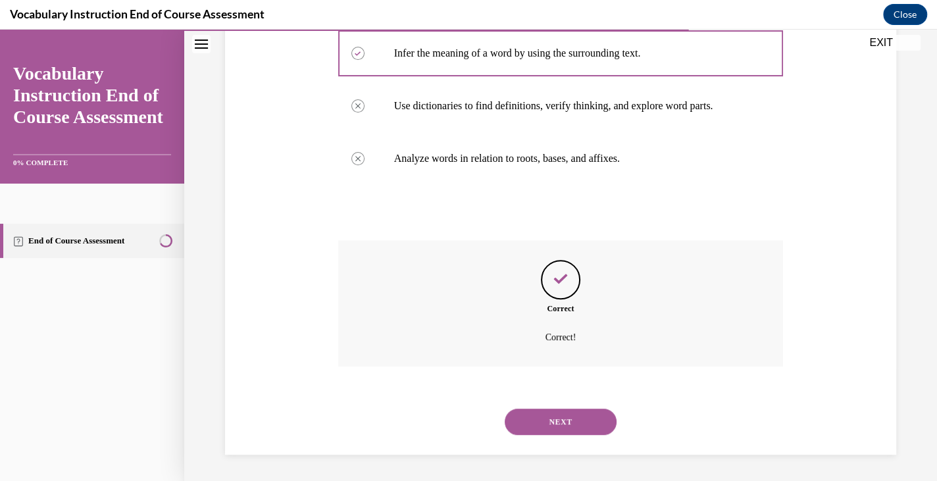
click at [549, 419] on button "NEXT" at bounding box center [561, 422] width 112 height 26
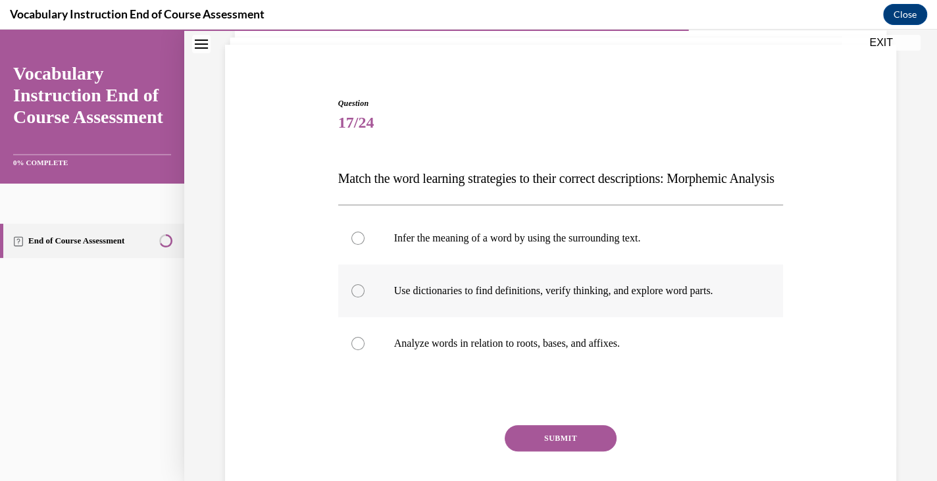
scroll to position [93, 0]
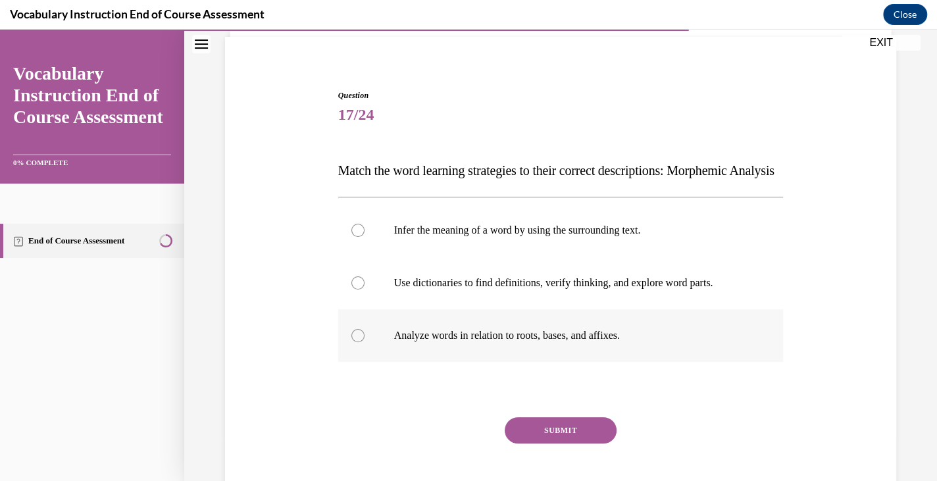
click at [530, 342] on p "Analyze words in relation to roots, bases, and affixes." at bounding box center [572, 335] width 357 height 13
click at [365, 342] on input "Analyze words in relation to roots, bases, and affixes." at bounding box center [357, 335] width 13 height 13
radio input "true"
click at [546, 444] on button "SUBMIT" at bounding box center [561, 430] width 112 height 26
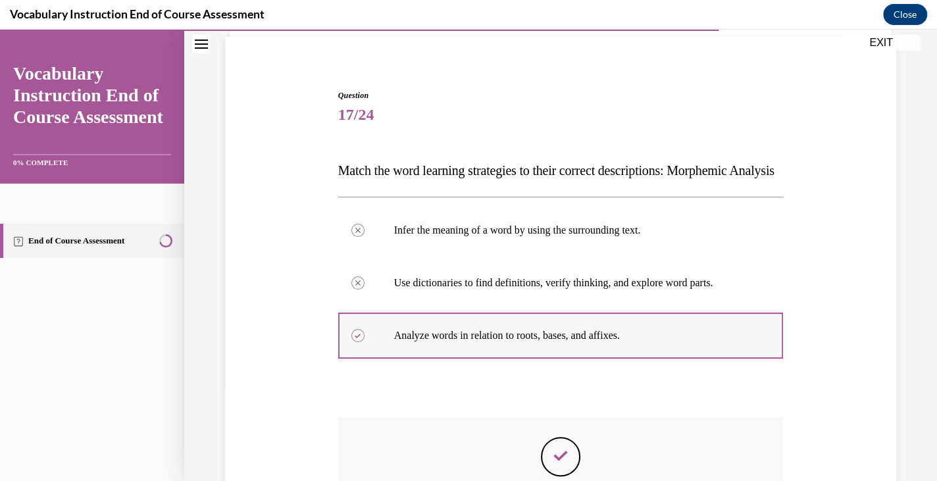
scroll to position [296, 0]
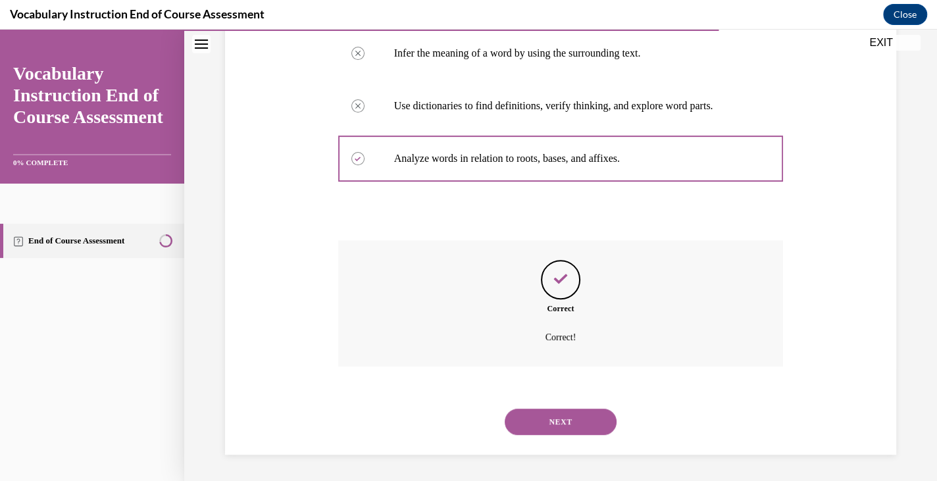
click at [548, 415] on button "NEXT" at bounding box center [561, 422] width 112 height 26
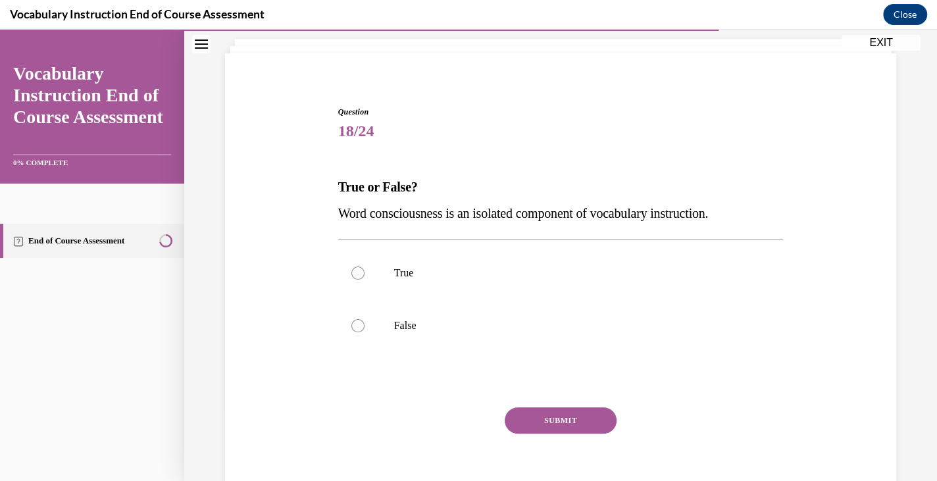
scroll to position [80, 0]
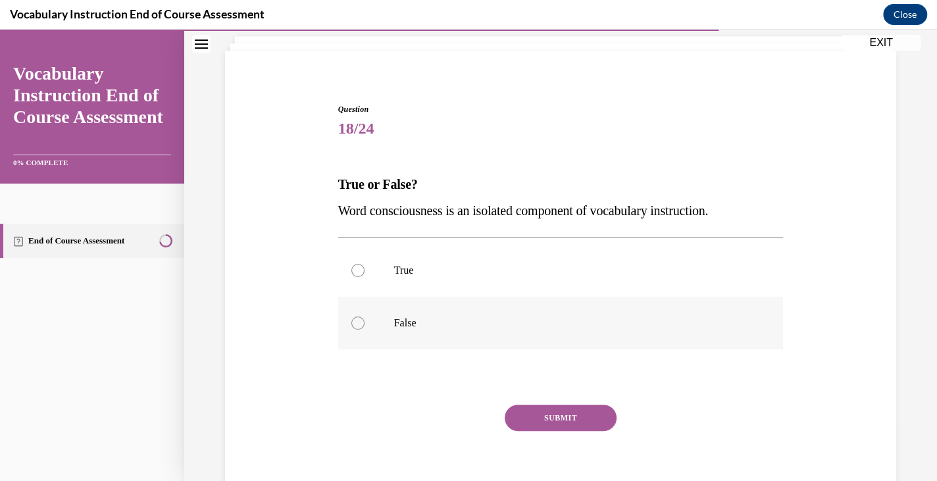
click at [526, 311] on label "False" at bounding box center [561, 323] width 446 height 53
click at [365, 317] on input "False" at bounding box center [357, 323] width 13 height 13
radio input "true"
click at [536, 405] on button "SUBMIT" at bounding box center [561, 418] width 112 height 26
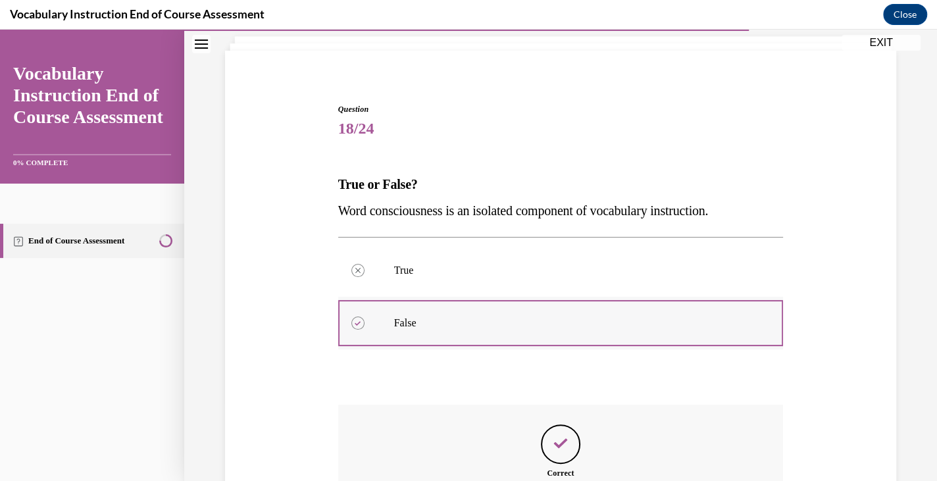
scroll to position [259, 0]
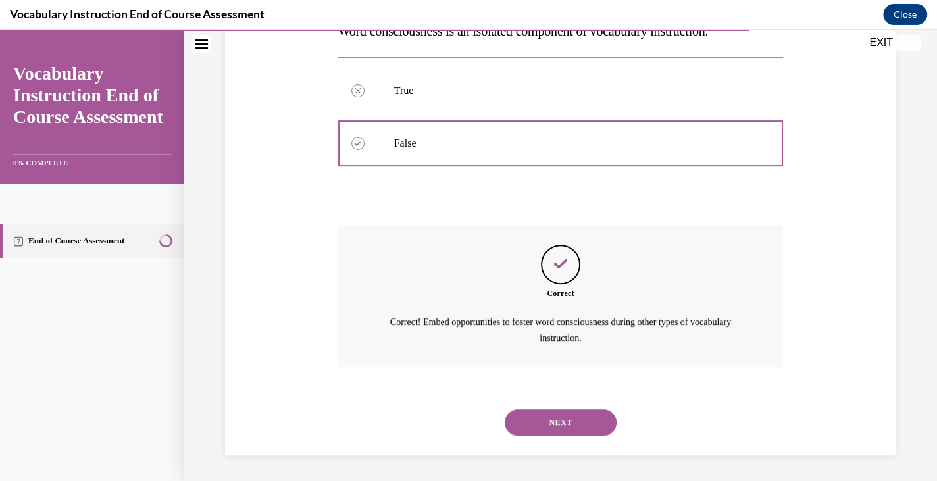
click at [541, 413] on button "NEXT" at bounding box center [561, 422] width 112 height 26
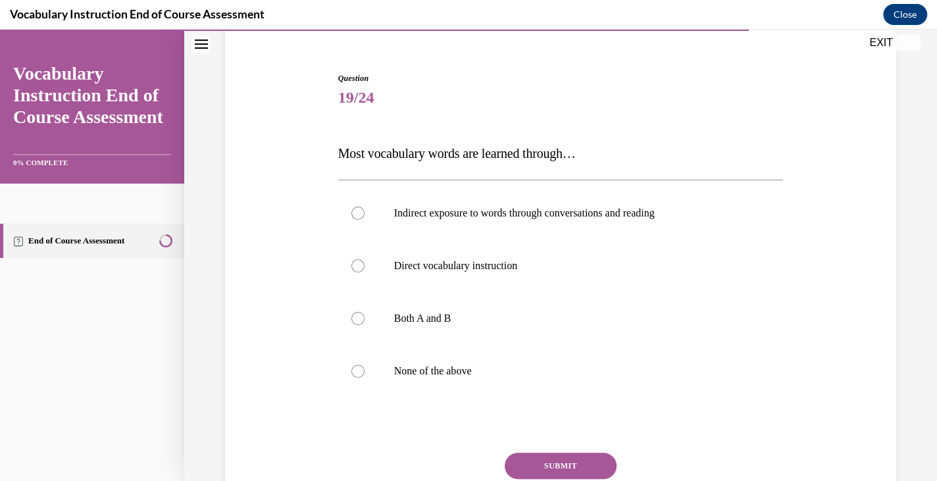
scroll to position [111, 0]
click at [505, 227] on label "Indirect exposure to words through conversations and reading" at bounding box center [561, 212] width 446 height 53
click at [365, 219] on input "Indirect exposure to words through conversations and reading" at bounding box center [357, 212] width 13 height 13
radio input "true"
click at [521, 461] on button "SUBMIT" at bounding box center [561, 465] width 112 height 26
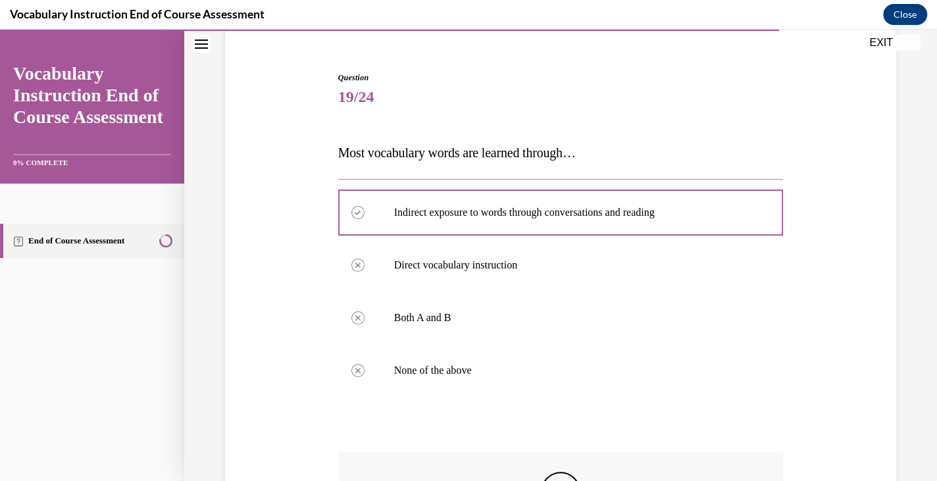
scroll to position [322, 0]
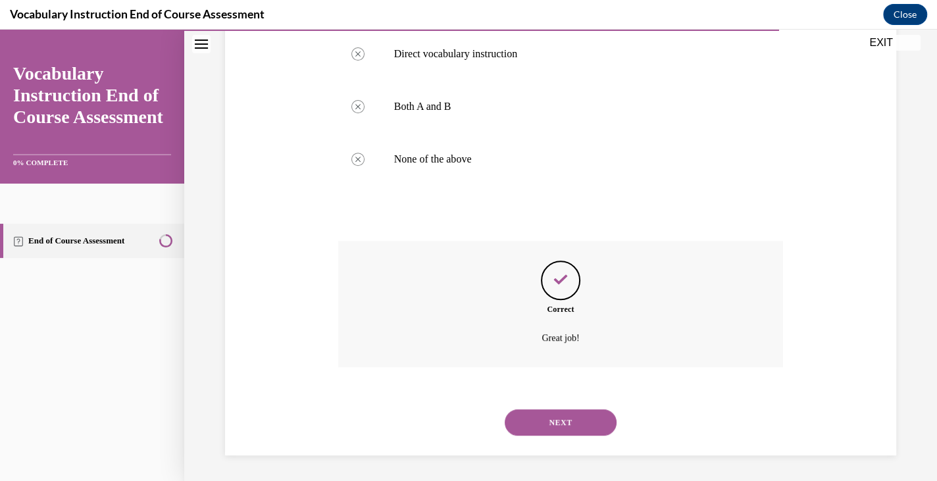
click at [530, 421] on button "NEXT" at bounding box center [561, 422] width 112 height 26
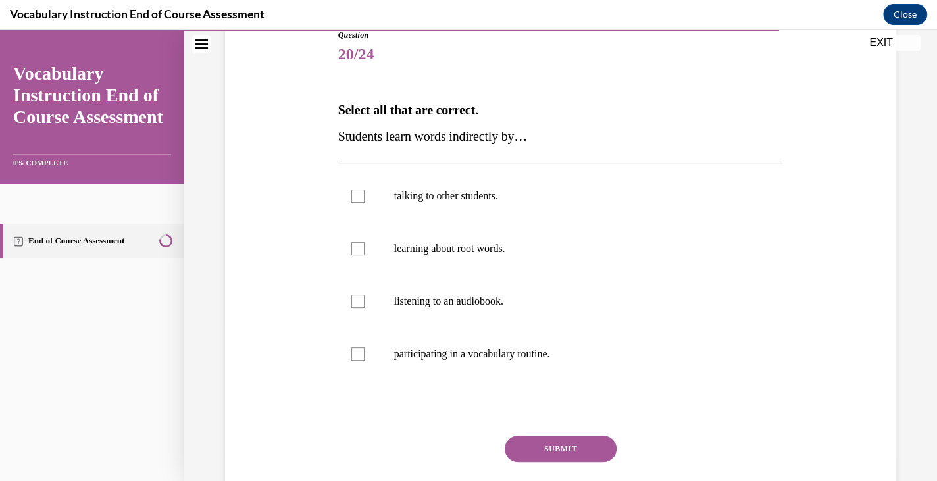
scroll to position [155, 0]
click at [540, 206] on label "talking to other students." at bounding box center [561, 195] width 446 height 53
click at [365, 202] on input "talking to other students." at bounding box center [357, 195] width 13 height 13
checkbox input "true"
click at [496, 347] on p "participating in a vocabulary routine." at bounding box center [572, 353] width 357 height 13
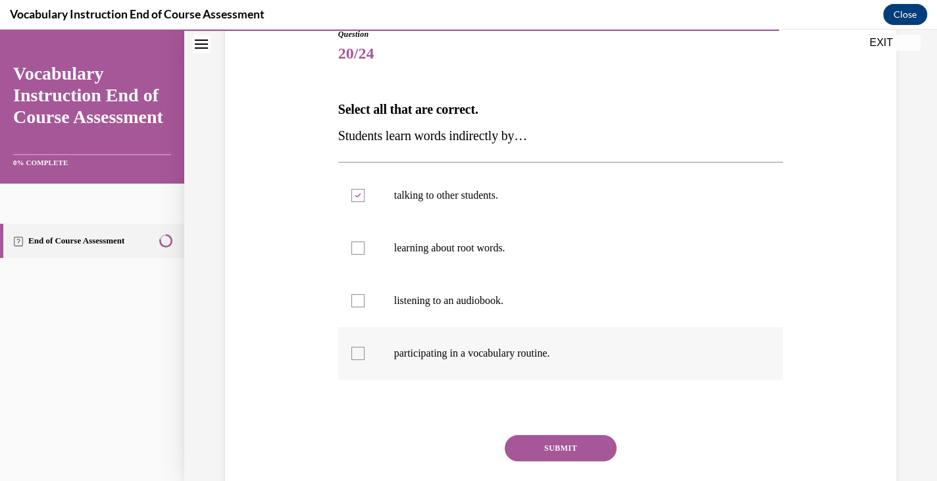
click at [365, 347] on input "participating in a vocabulary routine." at bounding box center [357, 353] width 13 height 13
click at [496, 347] on p "participating in a vocabulary routine." at bounding box center [572, 353] width 357 height 13
click at [365, 347] on input "participating in a vocabulary routine." at bounding box center [357, 353] width 13 height 13
checkbox input "false"
click at [500, 317] on label "listening to an audiobook." at bounding box center [561, 300] width 446 height 53
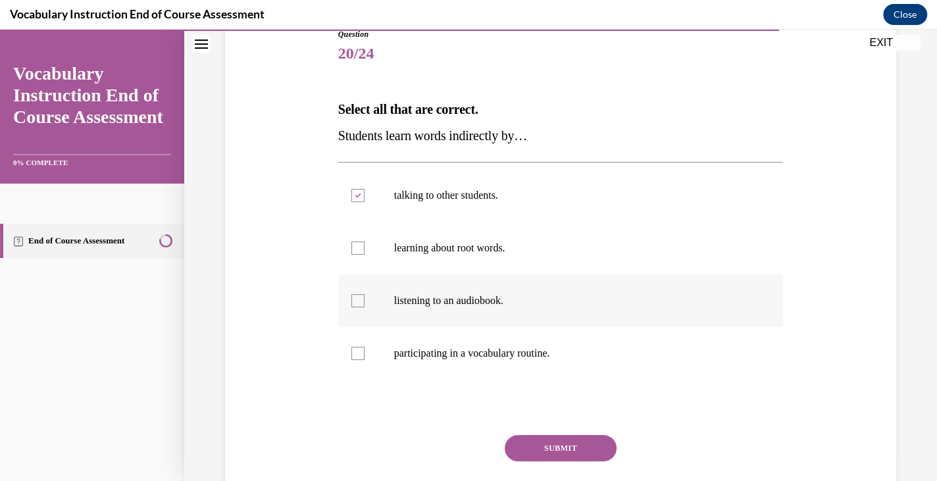
click at [365, 307] on input "listening to an audiobook." at bounding box center [357, 300] width 13 height 13
checkbox input "true"
click at [516, 438] on button "SUBMIT" at bounding box center [561, 448] width 112 height 26
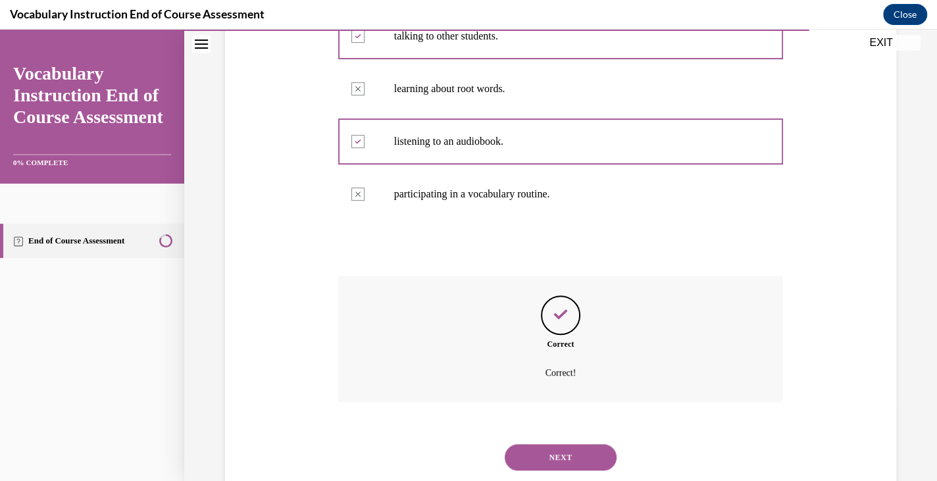
scroll to position [349, 0]
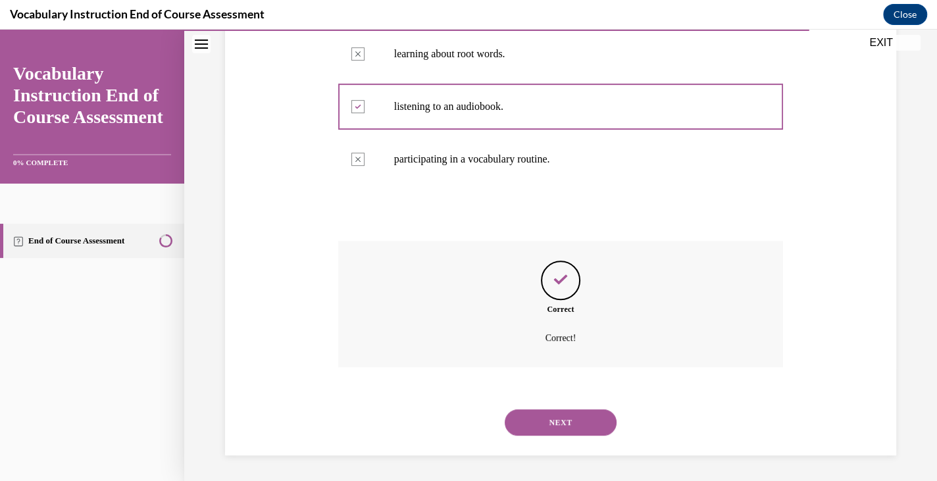
click at [528, 415] on button "NEXT" at bounding box center [561, 422] width 112 height 26
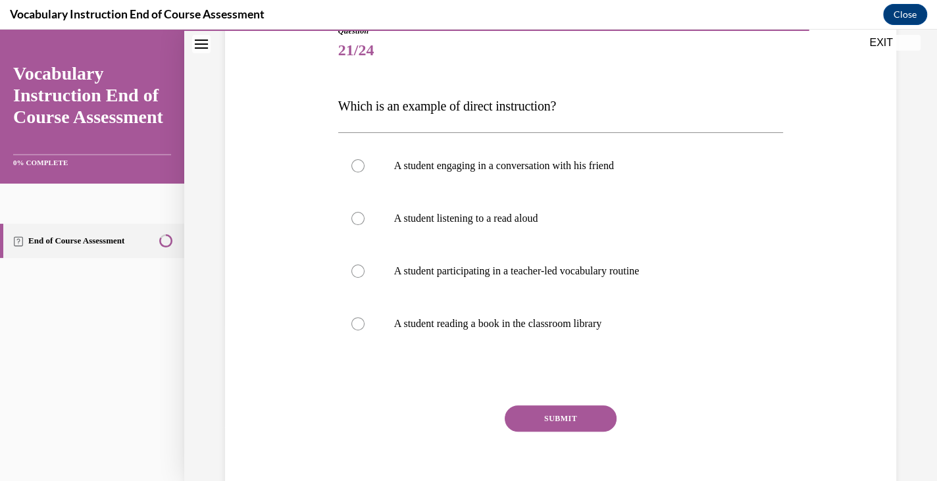
scroll to position [159, 0]
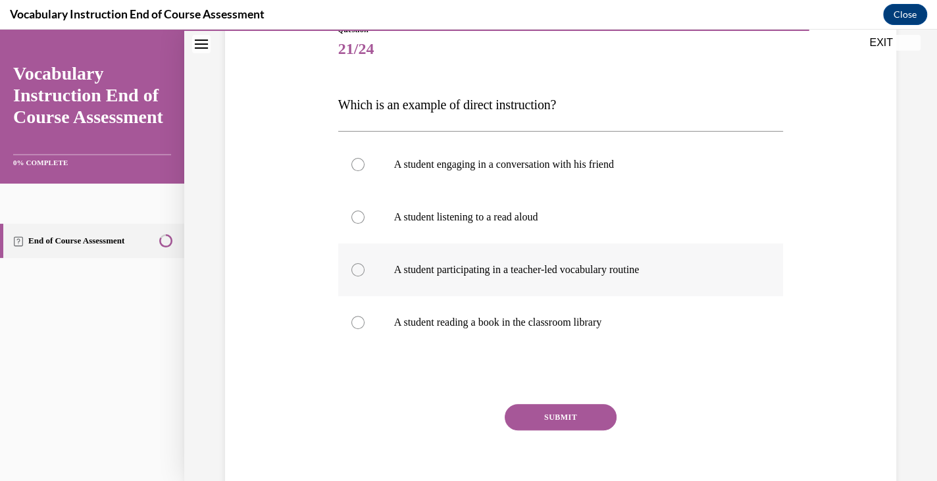
click at [561, 267] on p "A student participating in a teacher-led vocabulary routine" at bounding box center [572, 269] width 357 height 13
click at [365, 267] on input "A student participating in a teacher-led vocabulary routine" at bounding box center [357, 269] width 13 height 13
radio input "true"
click at [549, 409] on button "SUBMIT" at bounding box center [561, 417] width 112 height 26
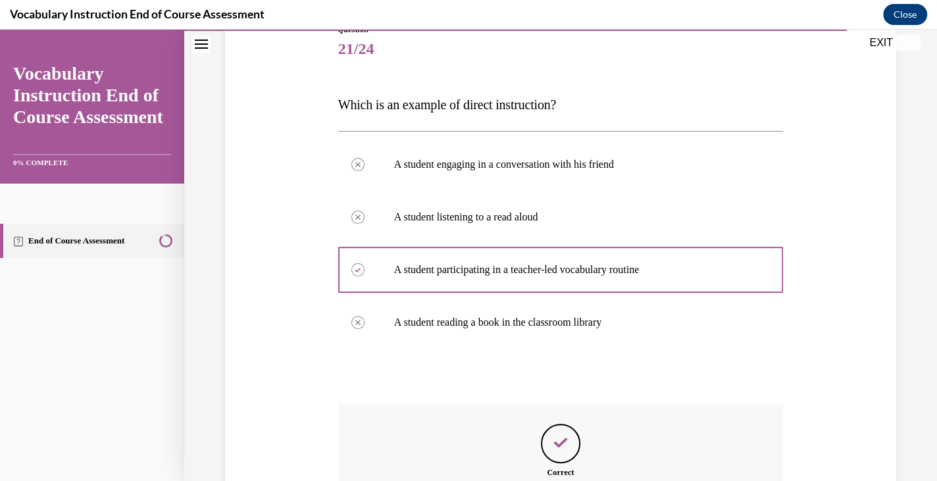
scroll to position [322, 0]
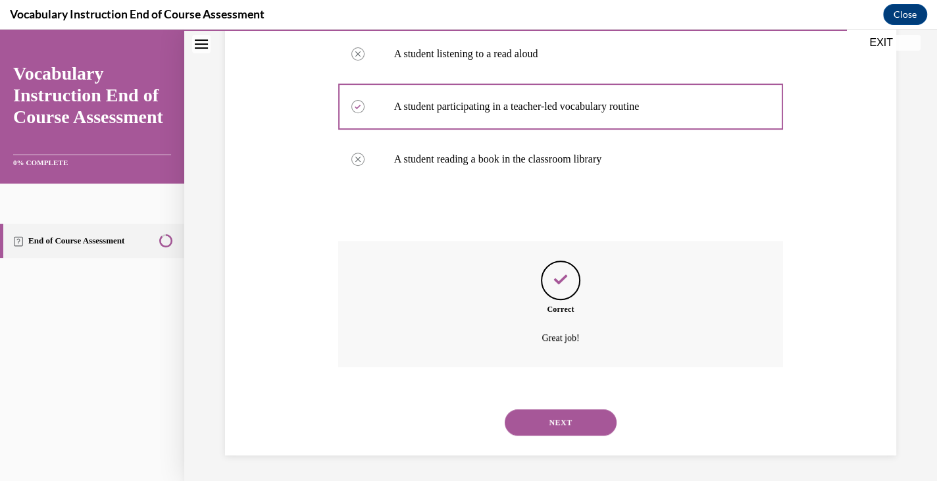
click at [548, 407] on div "NEXT" at bounding box center [561, 422] width 446 height 53
click at [549, 419] on button "NEXT" at bounding box center [561, 422] width 112 height 26
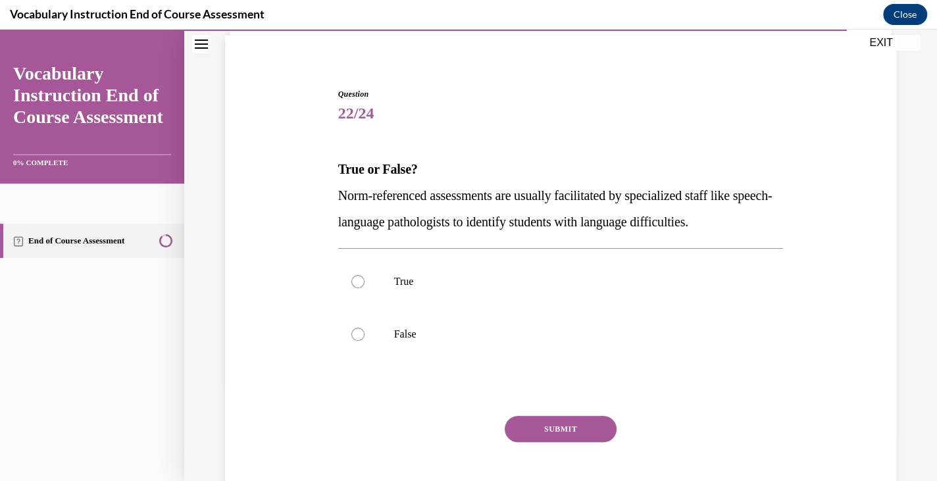
scroll to position [97, 0]
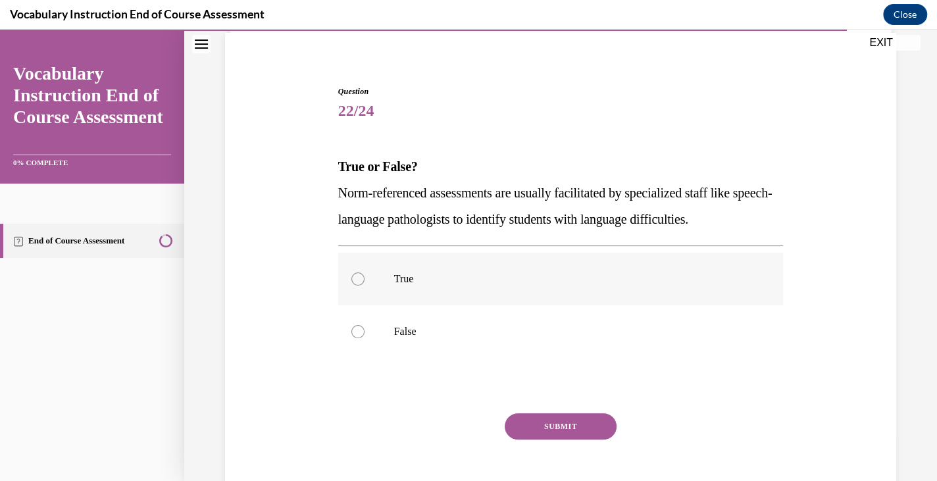
click at [575, 272] on p "True" at bounding box center [572, 278] width 357 height 13
click at [365, 272] on input "True" at bounding box center [357, 278] width 13 height 13
radio input "true"
click at [564, 419] on button "SUBMIT" at bounding box center [561, 426] width 112 height 26
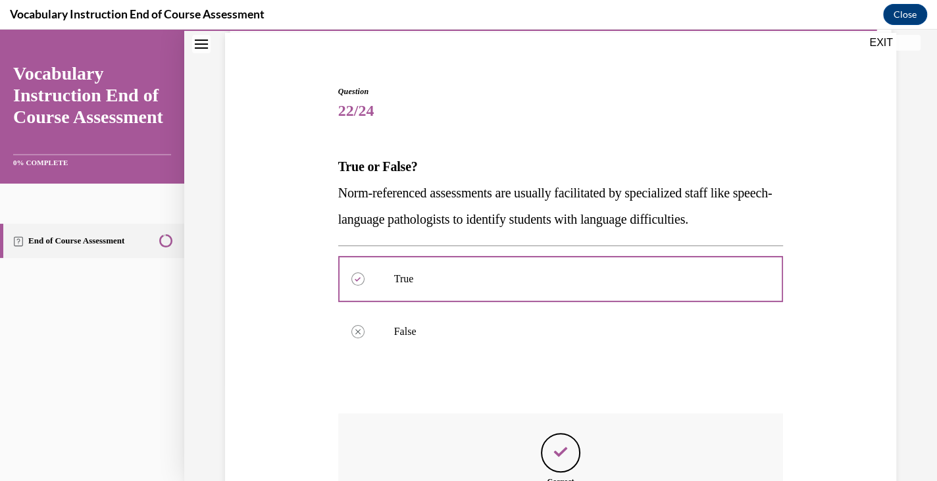
scroll to position [270, 0]
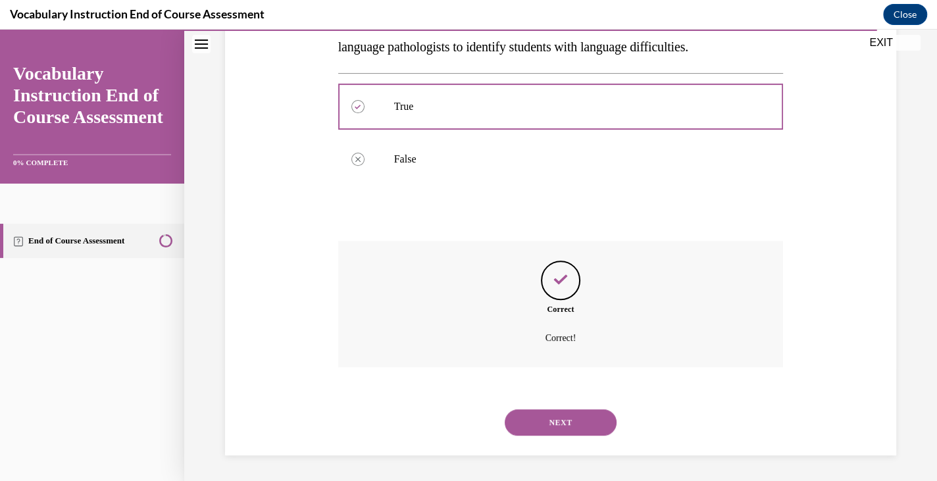
click at [566, 415] on button "NEXT" at bounding box center [561, 422] width 112 height 26
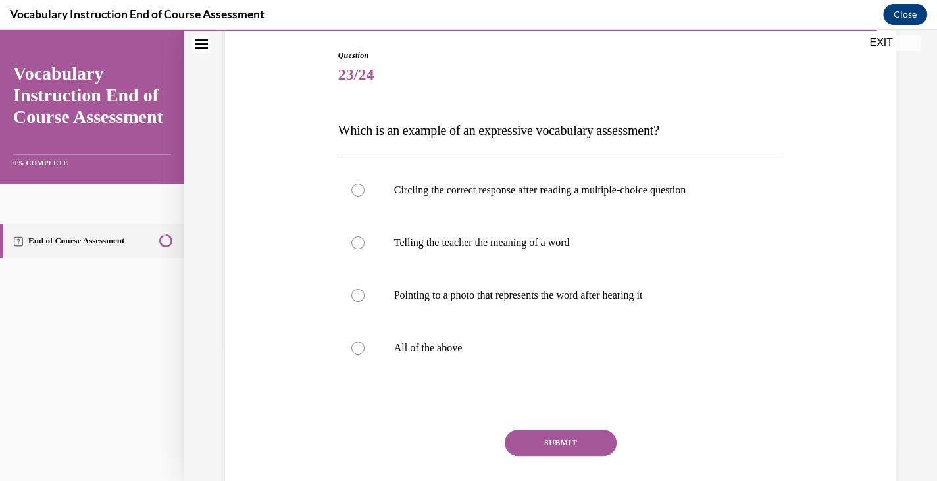
scroll to position [136, 0]
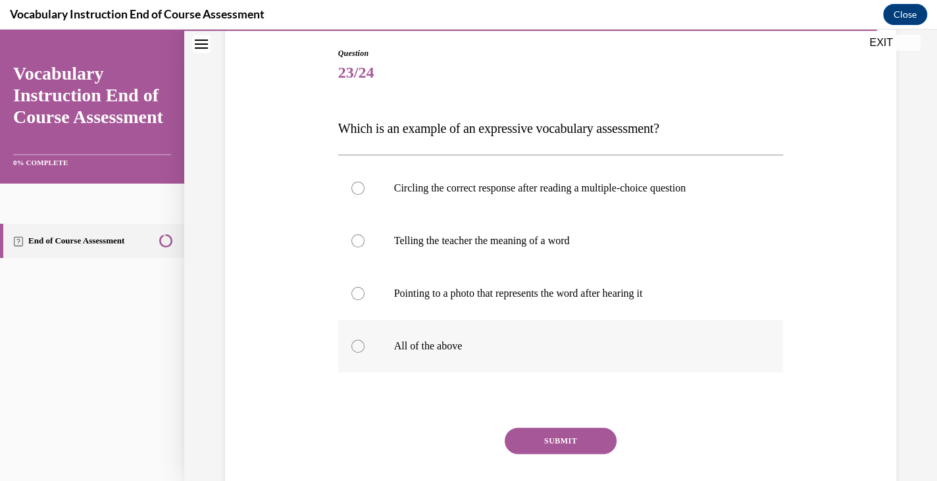
click at [490, 328] on label "All of the above" at bounding box center [561, 346] width 446 height 53
click at [365, 340] on input "All of the above" at bounding box center [357, 346] width 13 height 13
radio input "true"
click at [532, 443] on button "SUBMIT" at bounding box center [561, 441] width 112 height 26
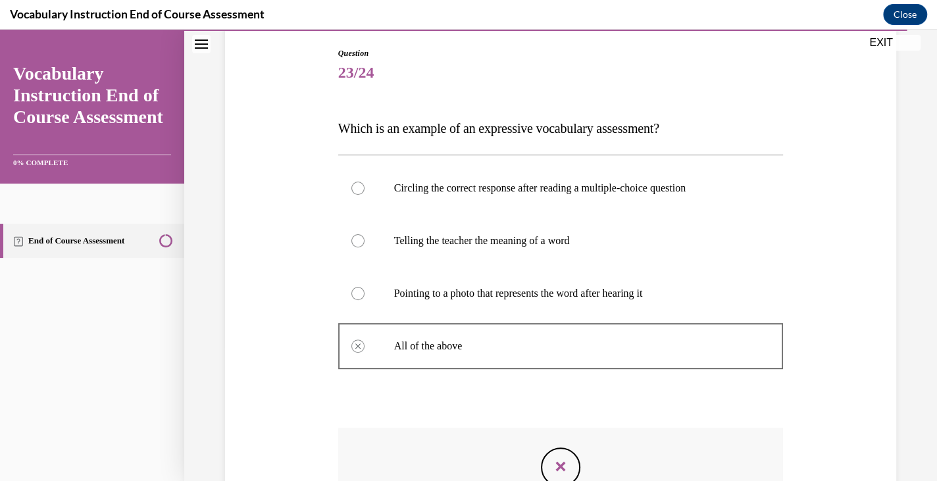
scroll to position [322, 0]
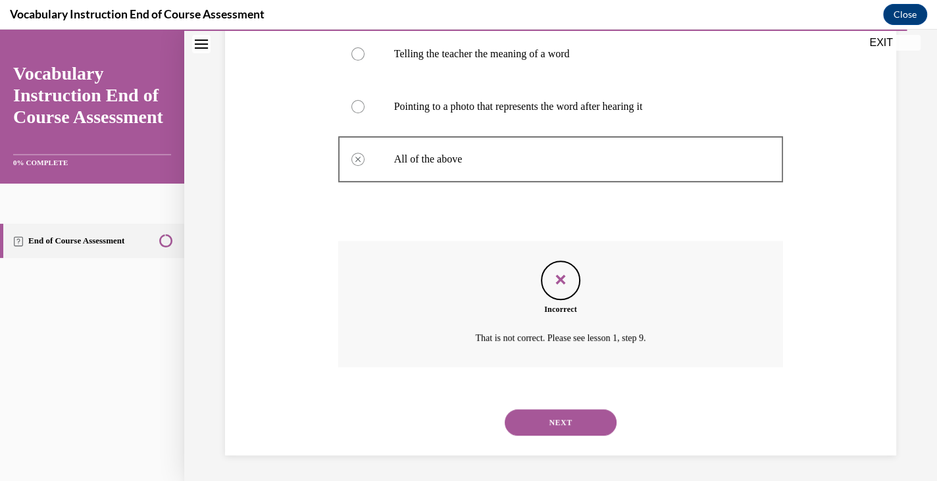
click at [544, 422] on button "NEXT" at bounding box center [561, 422] width 112 height 26
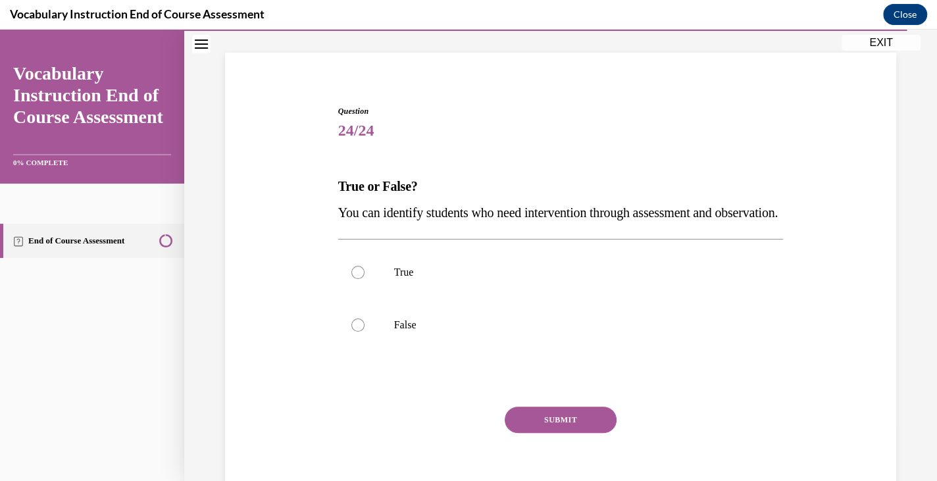
scroll to position [80, 0]
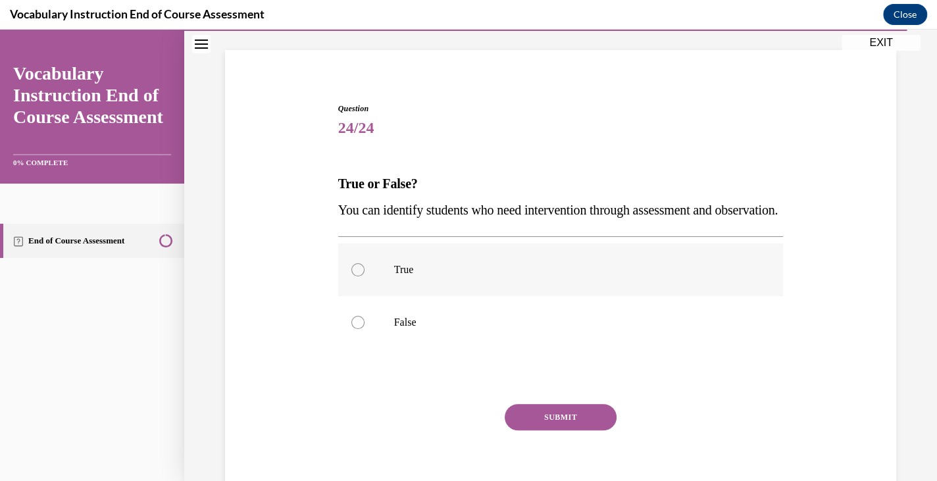
click at [500, 276] on p "True" at bounding box center [572, 269] width 357 height 13
click at [365, 276] on input "True" at bounding box center [357, 269] width 13 height 13
radio input "true"
click at [536, 430] on button "SUBMIT" at bounding box center [561, 417] width 112 height 26
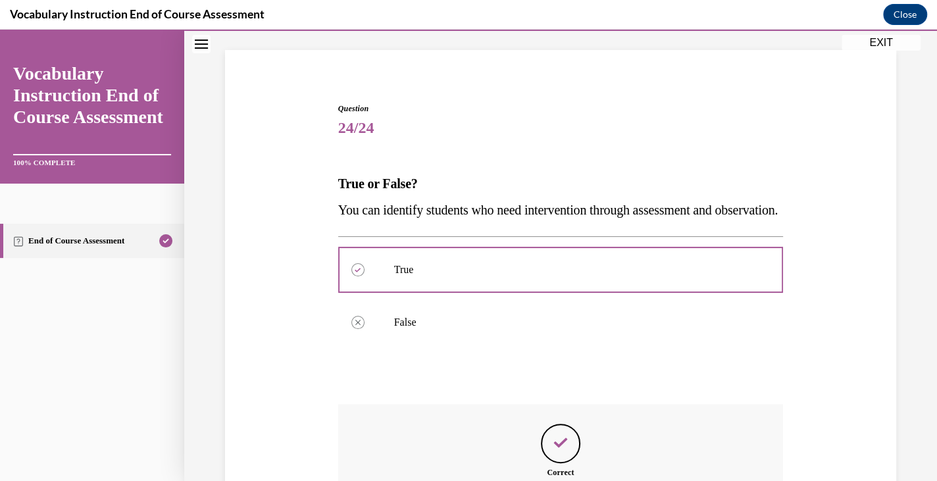
scroll to position [270, 0]
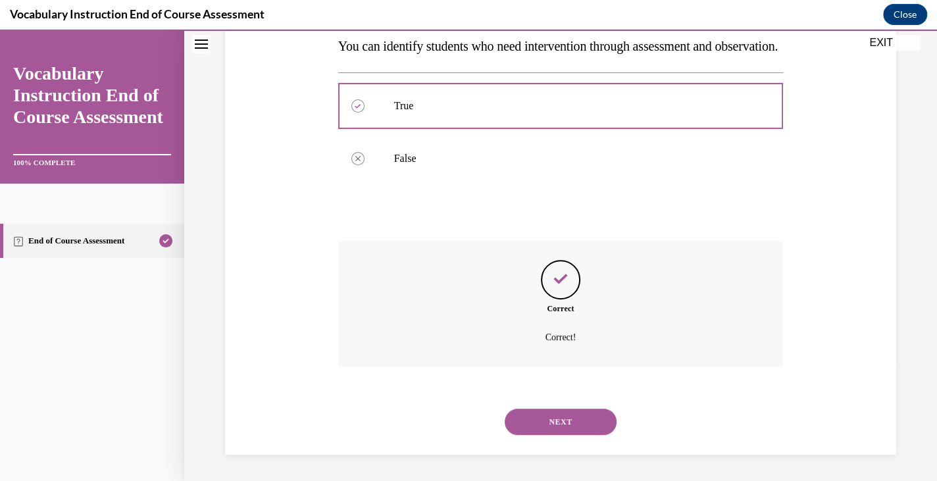
click at [547, 424] on button "NEXT" at bounding box center [561, 422] width 112 height 26
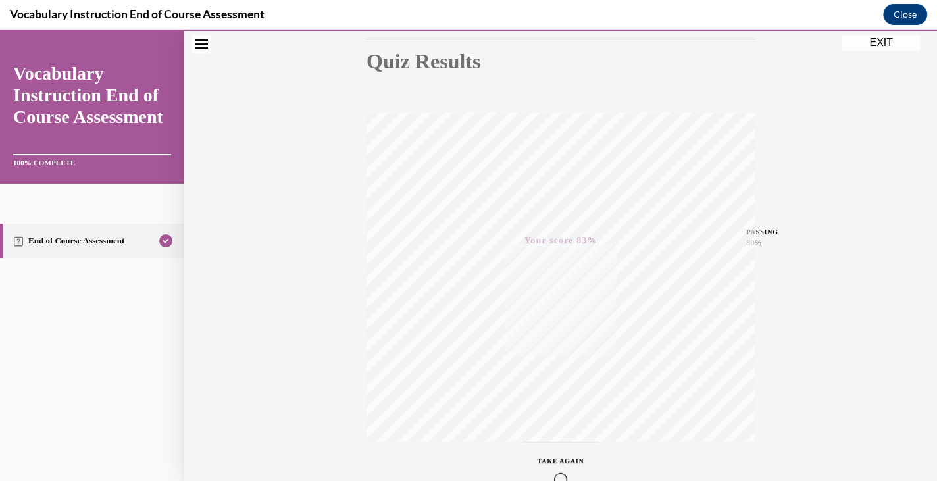
scroll to position [222, 0]
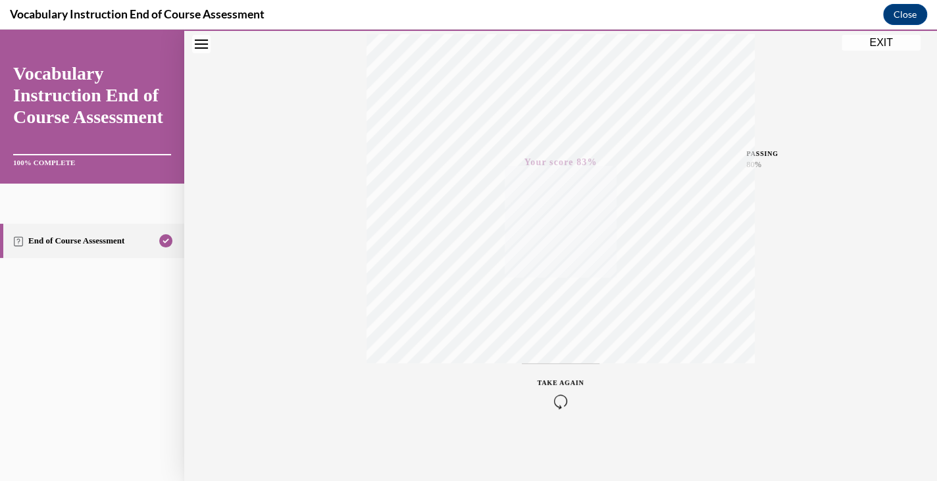
click at [848, 45] on button "EXIT" at bounding box center [881, 43] width 79 height 16
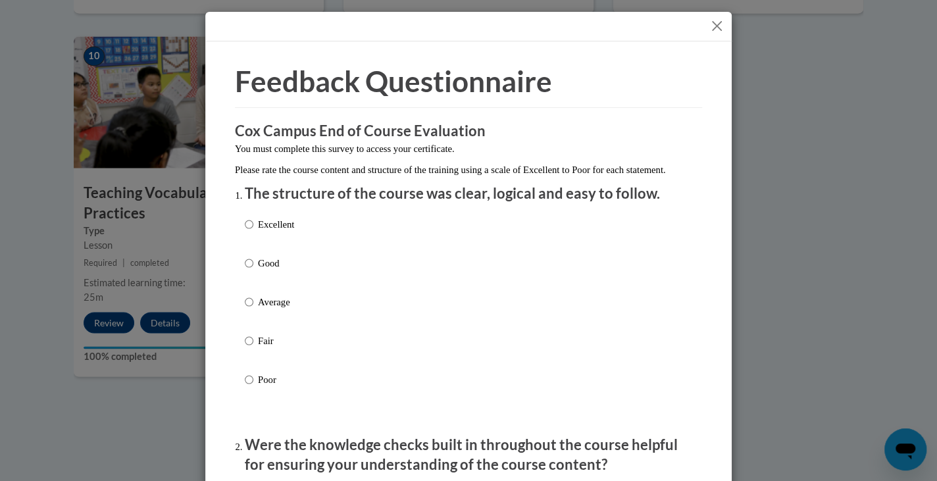
click at [306, 270] on div "Excellent Good Average Fair Poor" at bounding box center [468, 318] width 447 height 215
click at [271, 270] on p "Good" at bounding box center [276, 263] width 36 height 14
click at [253, 270] on input "Good" at bounding box center [249, 263] width 9 height 14
radio input "true"
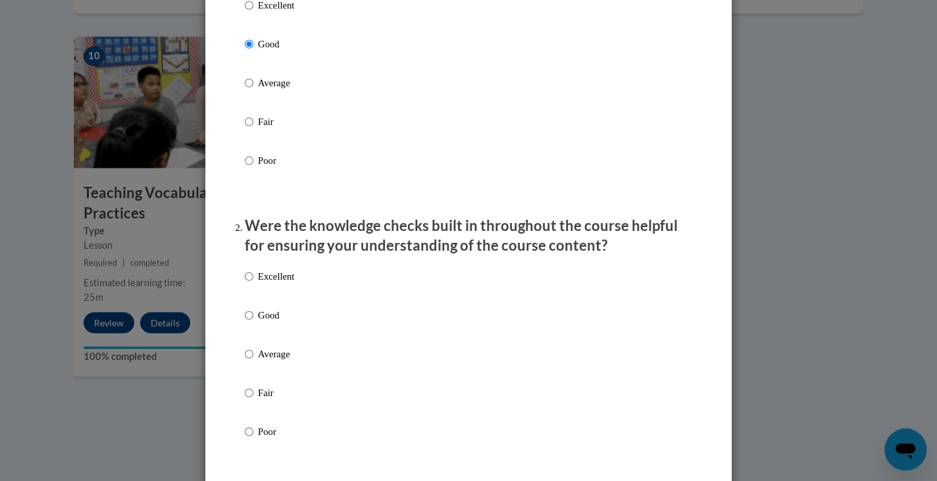
click at [263, 322] on p "Good" at bounding box center [276, 315] width 36 height 14
click at [253, 322] on input "Good" at bounding box center [249, 315] width 9 height 14
radio input "true"
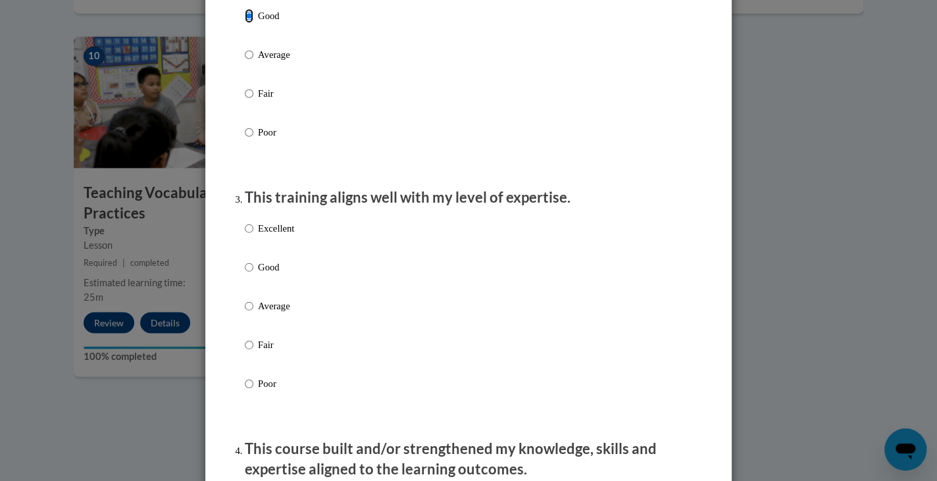
scroll to position [575, 0]
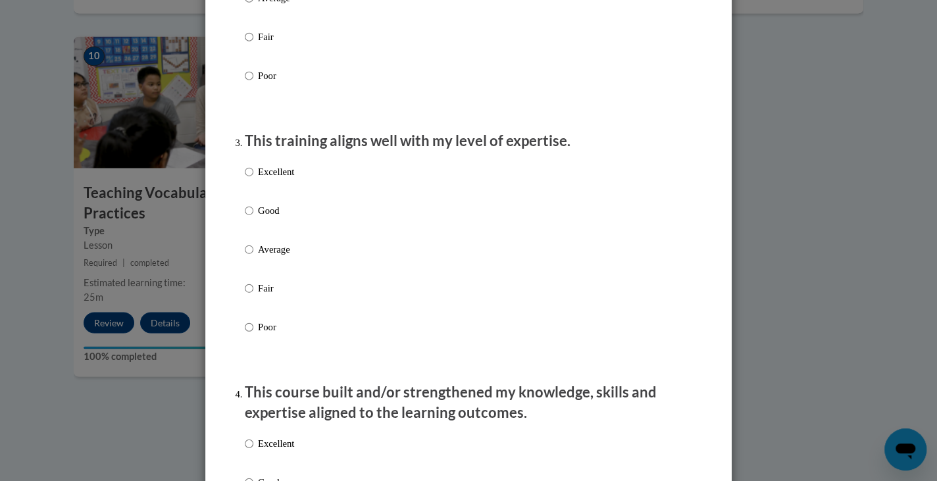
click at [264, 218] on p "Good" at bounding box center [276, 210] width 36 height 14
click at [253, 218] on input "Good" at bounding box center [249, 210] width 9 height 14
radio input "true"
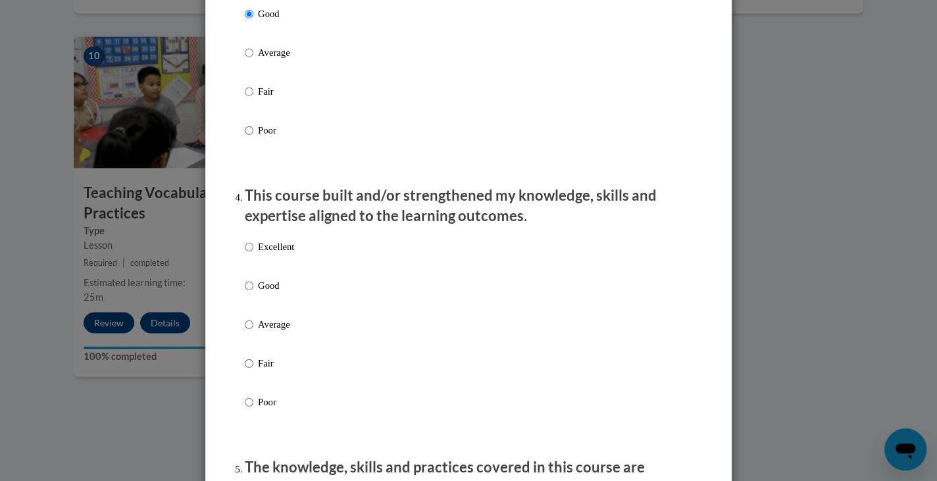
click at [267, 293] on p "Good" at bounding box center [276, 285] width 36 height 14
click at [253, 293] on input "Good" at bounding box center [249, 285] width 9 height 14
radio input "true"
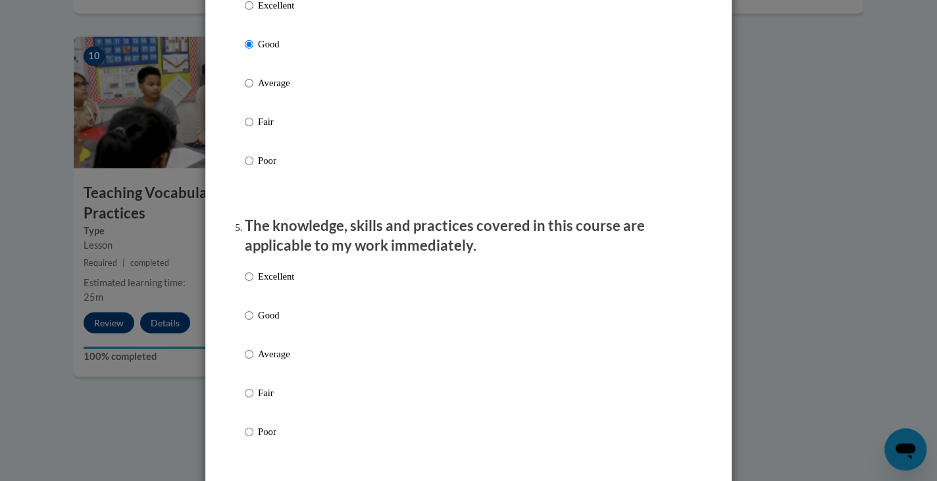
click at [271, 322] on p "Good" at bounding box center [276, 315] width 36 height 14
click at [253, 322] on input "Good" at bounding box center [249, 315] width 9 height 14
radio input "true"
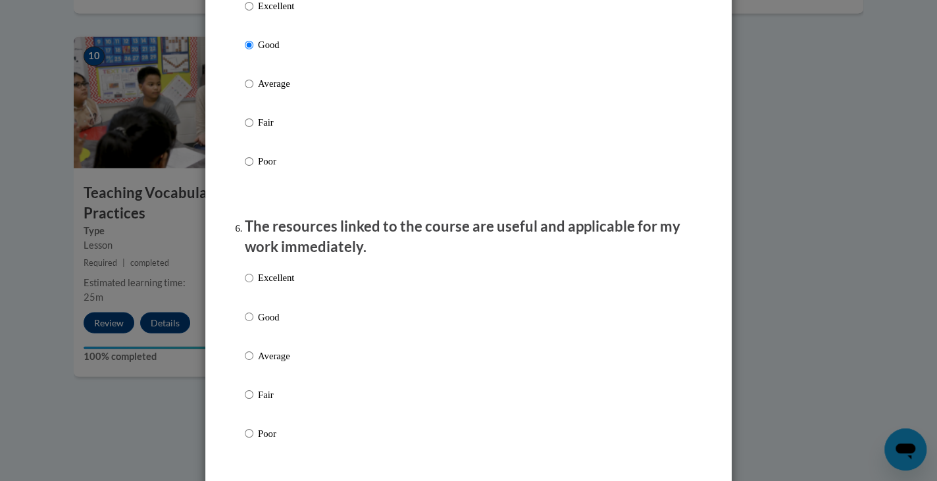
click at [261, 324] on p "Good" at bounding box center [276, 316] width 36 height 14
click at [253, 324] on input "Good" at bounding box center [249, 316] width 9 height 14
radio input "true"
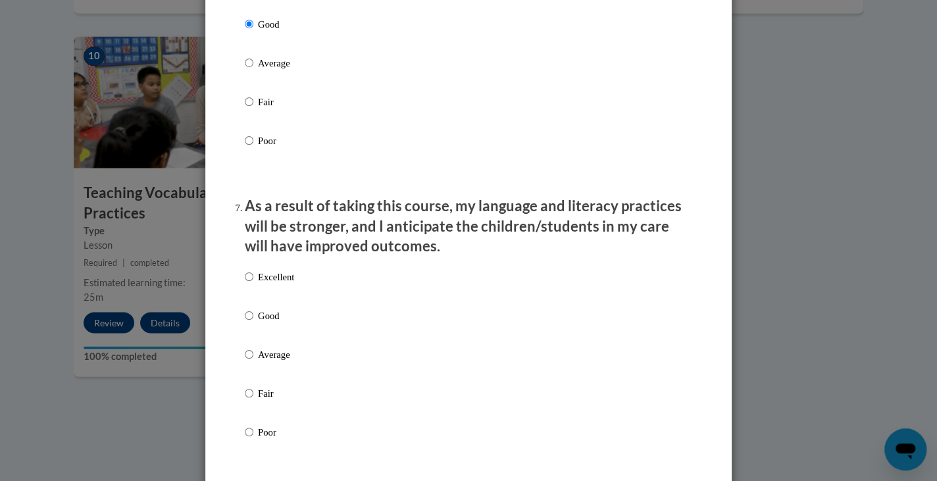
click at [261, 322] on p "Good" at bounding box center [276, 315] width 36 height 14
click at [253, 322] on input "Good" at bounding box center [249, 315] width 9 height 14
radio input "true"
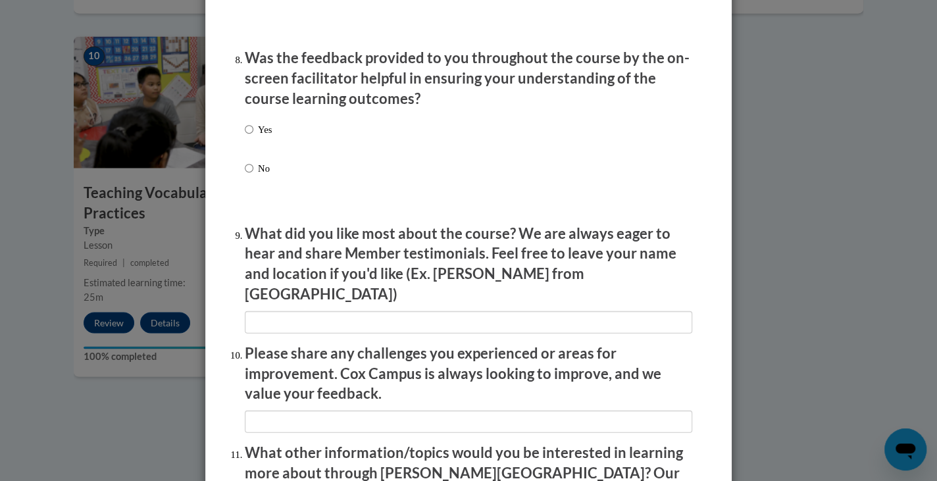
scroll to position [2019, 0]
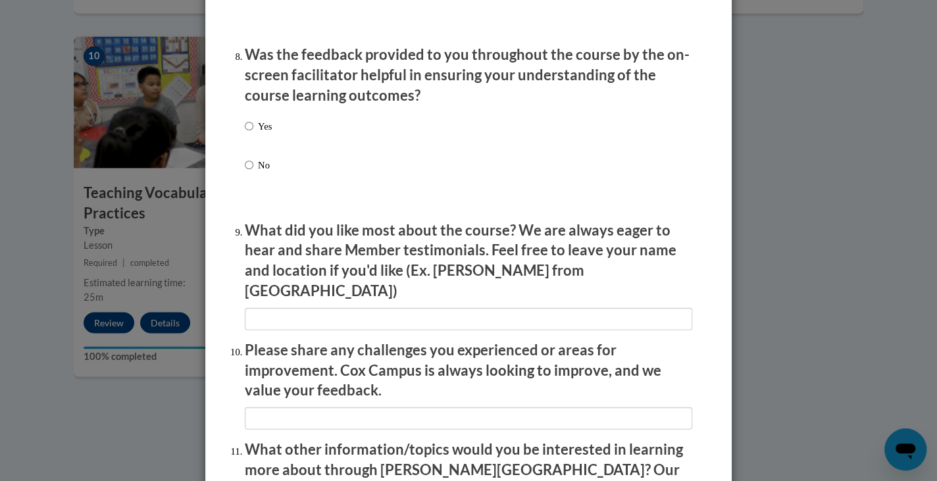
click at [245, 147] on label "Yes" at bounding box center [258, 137] width 27 height 36
click at [245, 134] on input "Yes" at bounding box center [249, 126] width 9 height 14
radio input "true"
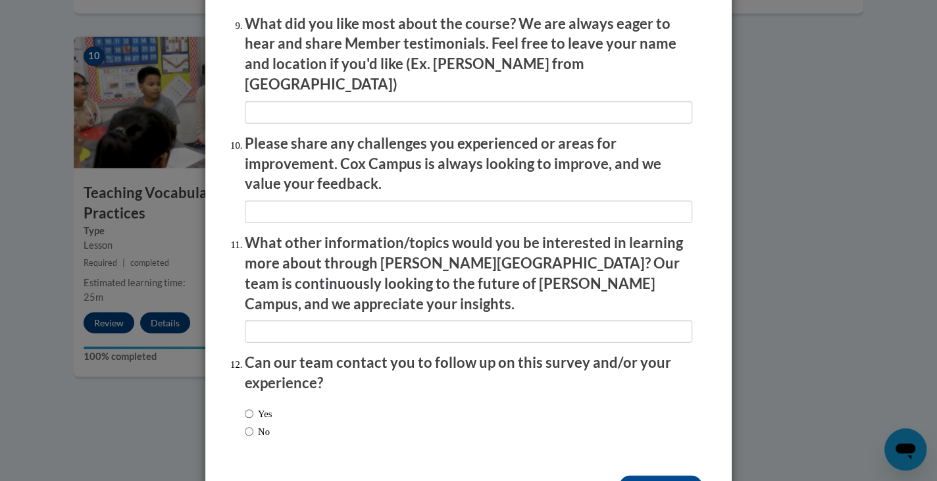
scroll to position [2258, 0]
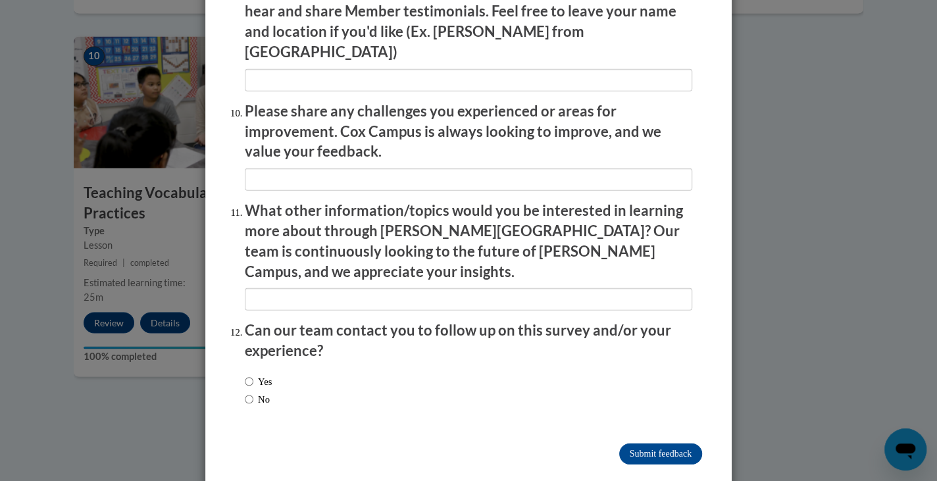
click at [257, 368] on div "Yes No" at bounding box center [258, 390] width 27 height 45
click at [259, 392] on label "No" at bounding box center [257, 399] width 25 height 14
click at [253, 392] on input "No" at bounding box center [249, 399] width 9 height 14
radio input "true"
click at [652, 444] on input "Submit feedback" at bounding box center [660, 454] width 83 height 21
